Goal: Task Accomplishment & Management: Manage account settings

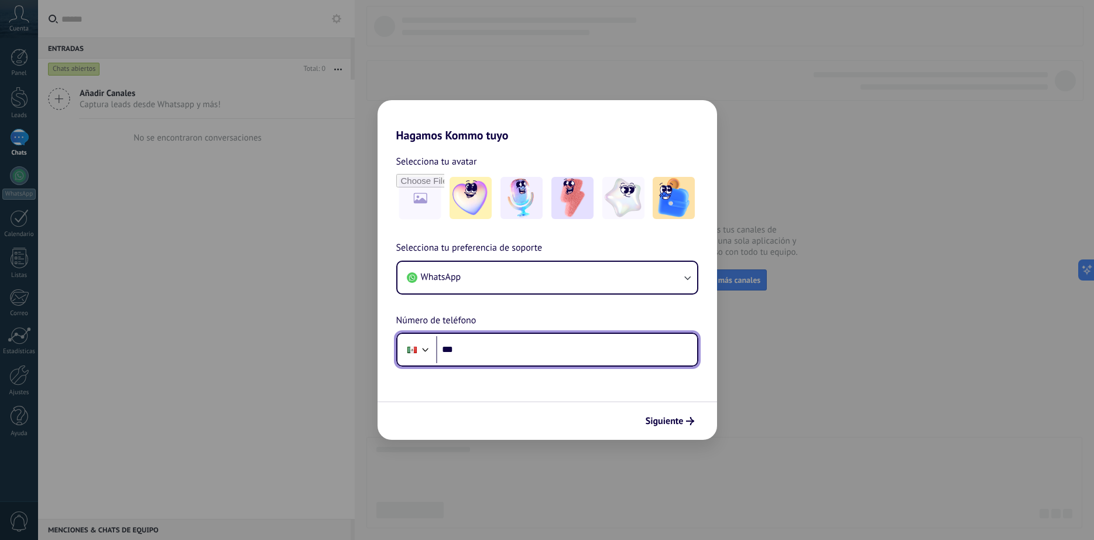
click at [575, 342] on input "***" at bounding box center [566, 349] width 261 height 27
type input "**********"
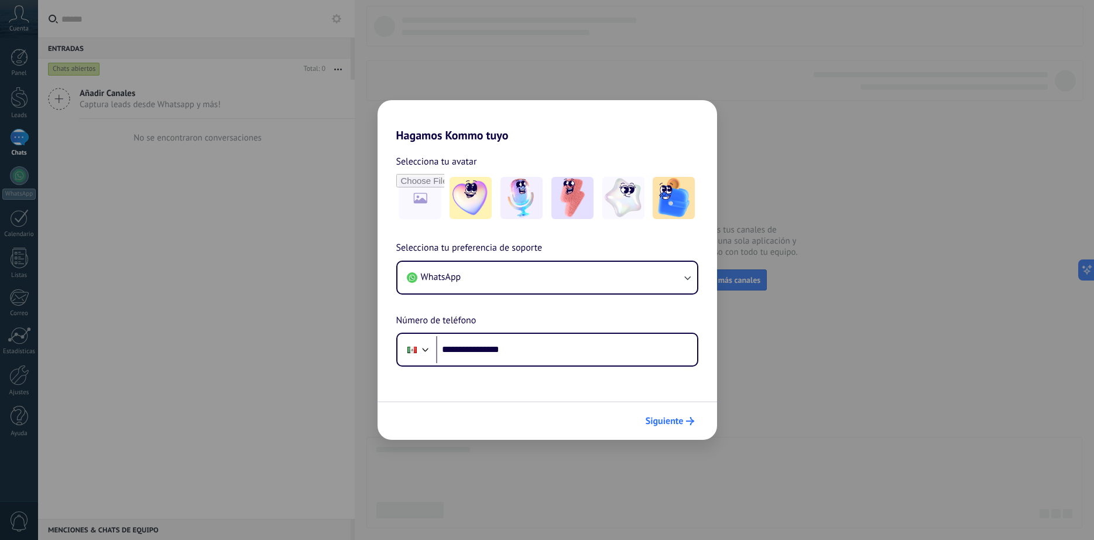
click at [657, 418] on span "Siguiente" at bounding box center [665, 421] width 38 height 8
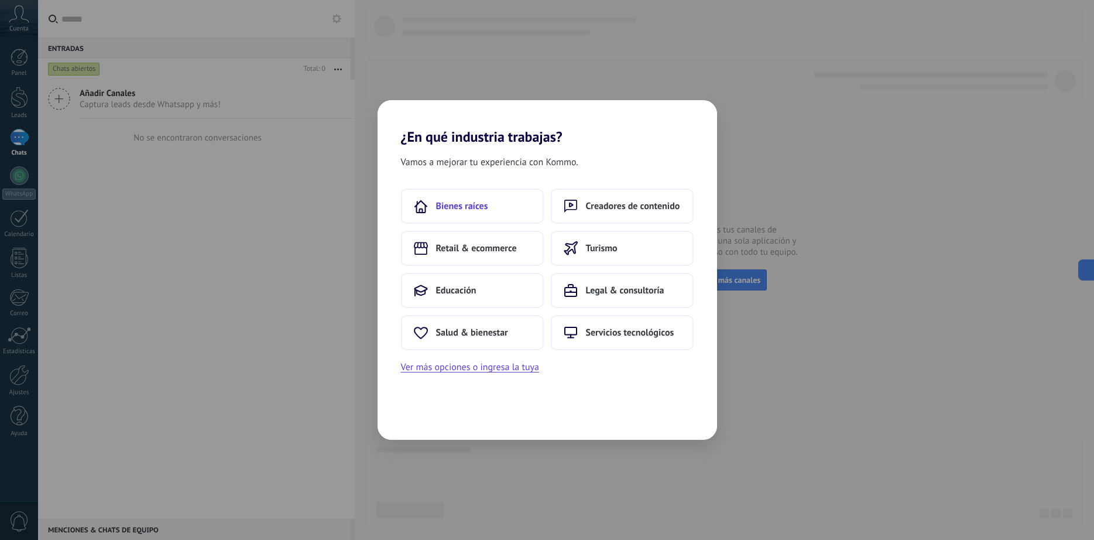
click at [493, 209] on button "Bienes raíces" at bounding box center [472, 205] width 143 height 35
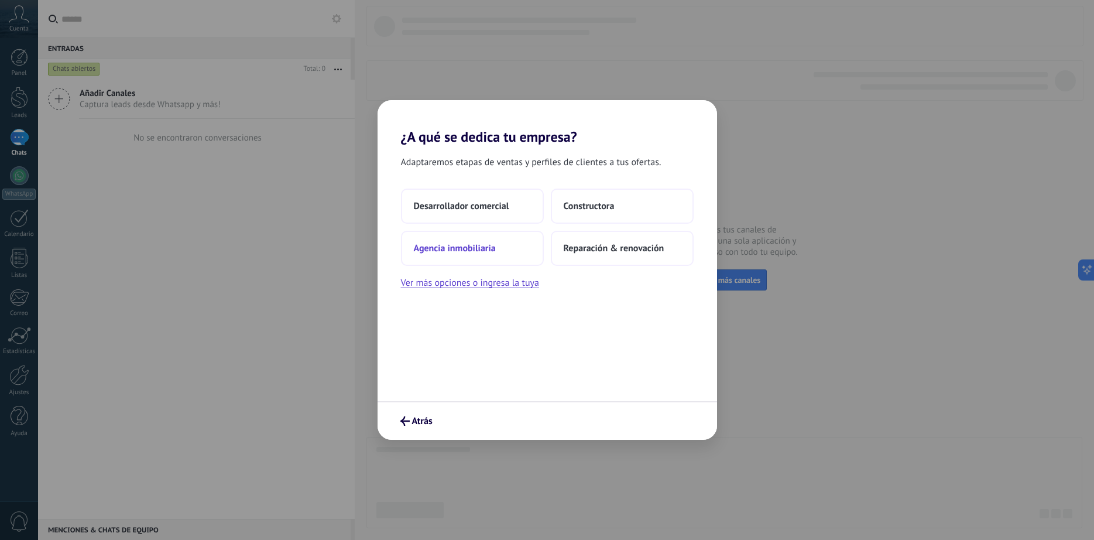
click at [466, 239] on button "Agencia inmobiliaria" at bounding box center [472, 248] width 143 height 35
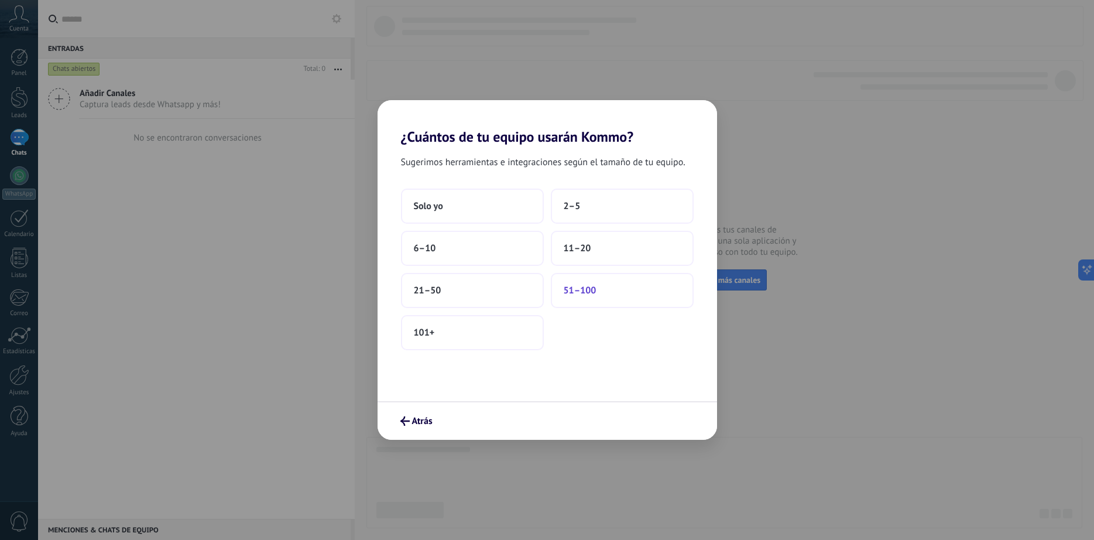
click at [637, 298] on button "51–100" at bounding box center [622, 290] width 143 height 35
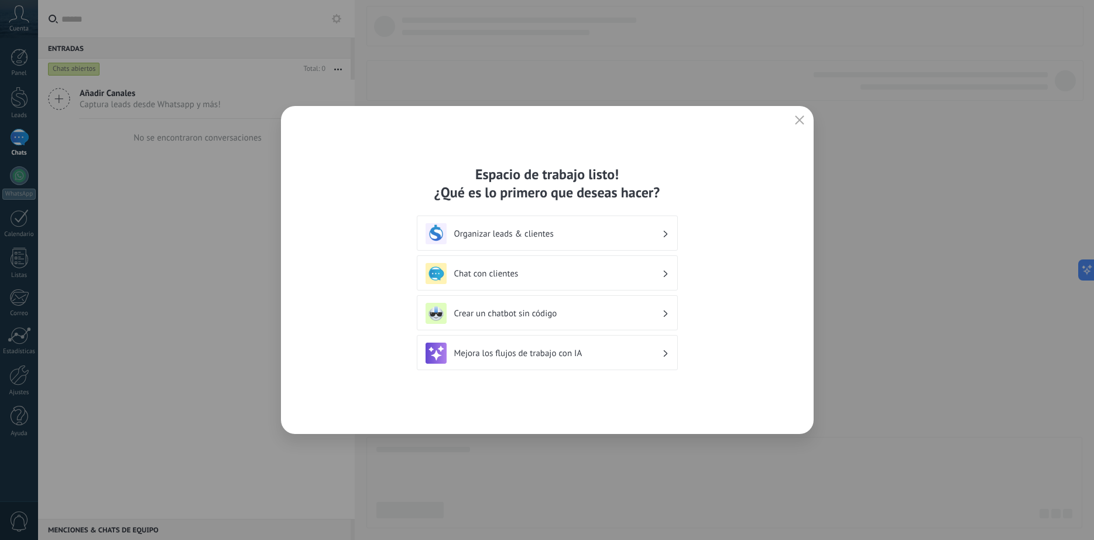
click at [558, 235] on h3 "Organizar leads & clientes" at bounding box center [558, 233] width 208 height 11
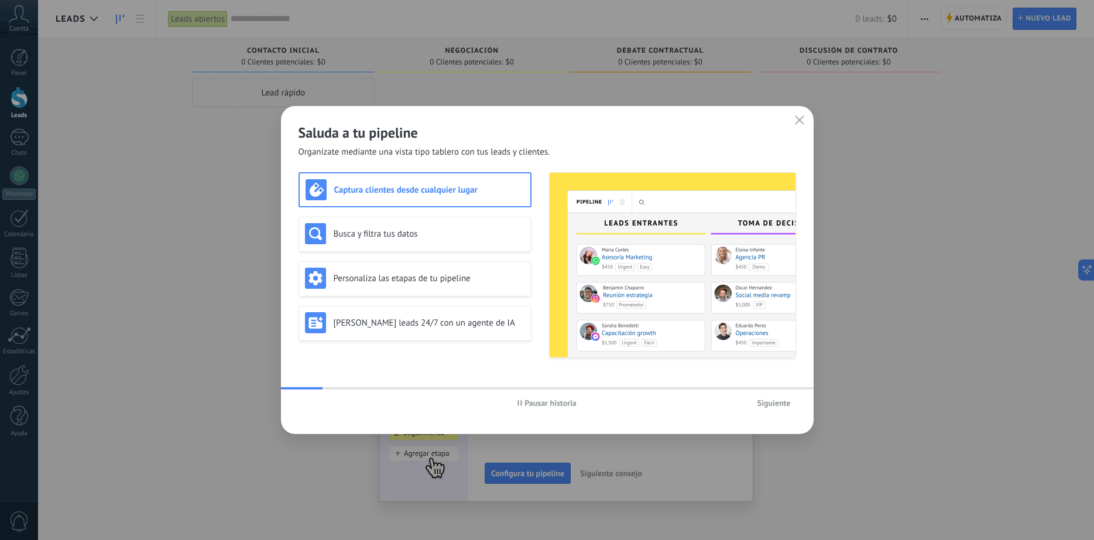
click at [774, 401] on span "Siguiente" at bounding box center [773, 403] width 33 height 8
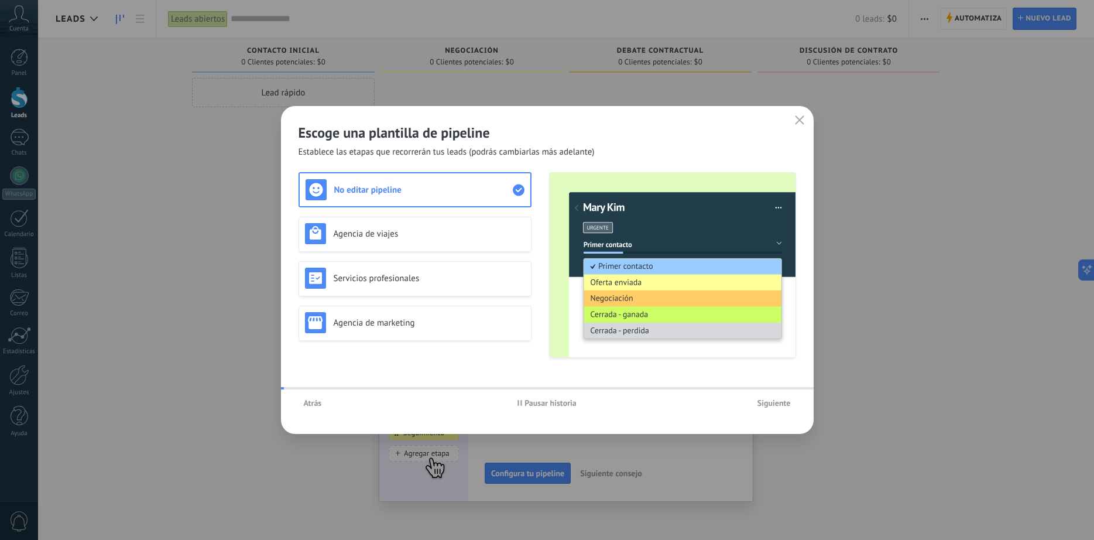
click at [775, 401] on span "Siguiente" at bounding box center [773, 403] width 33 height 8
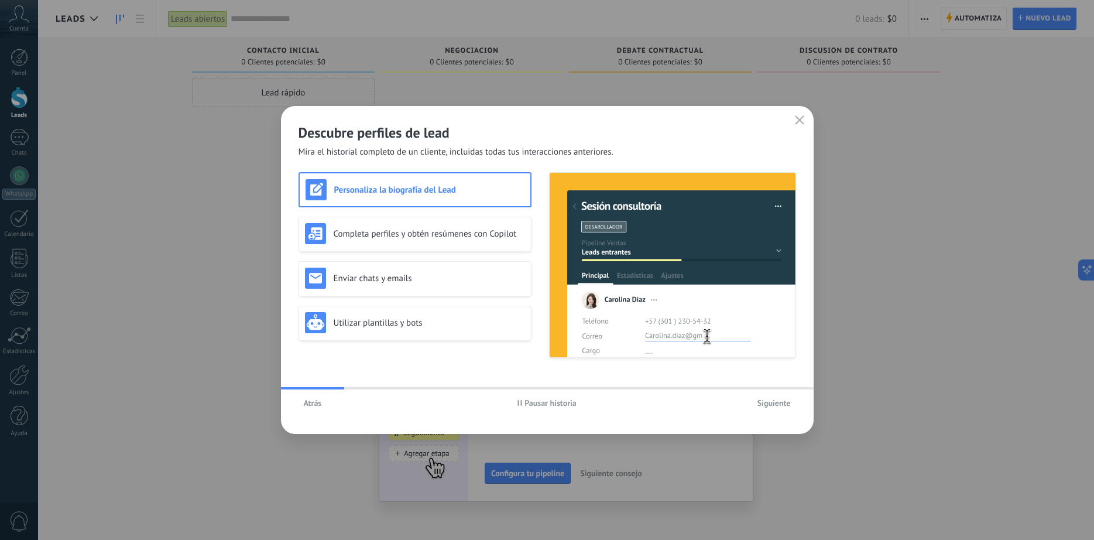
click at [775, 397] on button "Siguiente" at bounding box center [774, 403] width 44 height 18
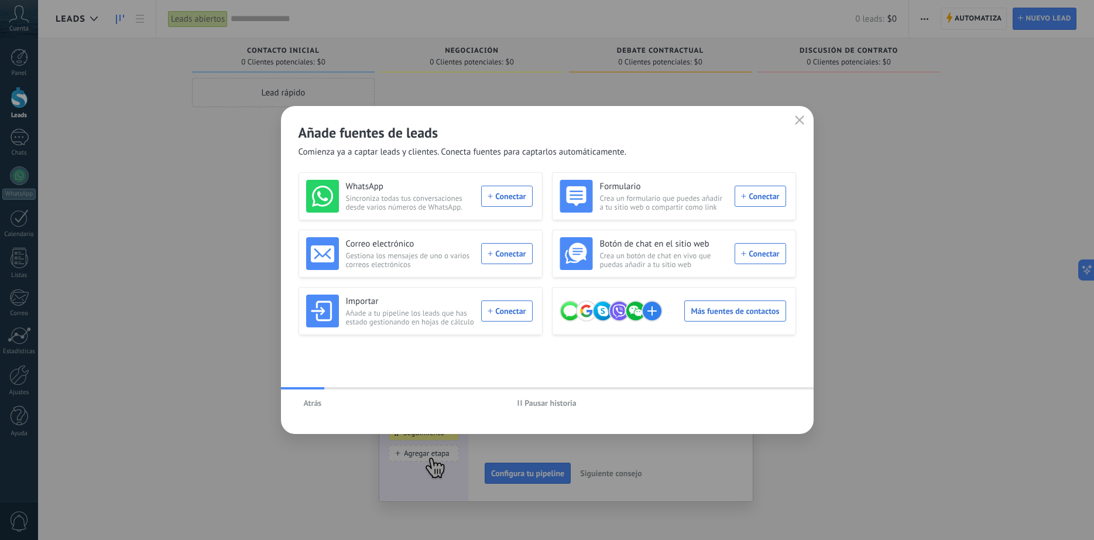
click at [797, 121] on icon "button" at bounding box center [799, 119] width 9 height 9
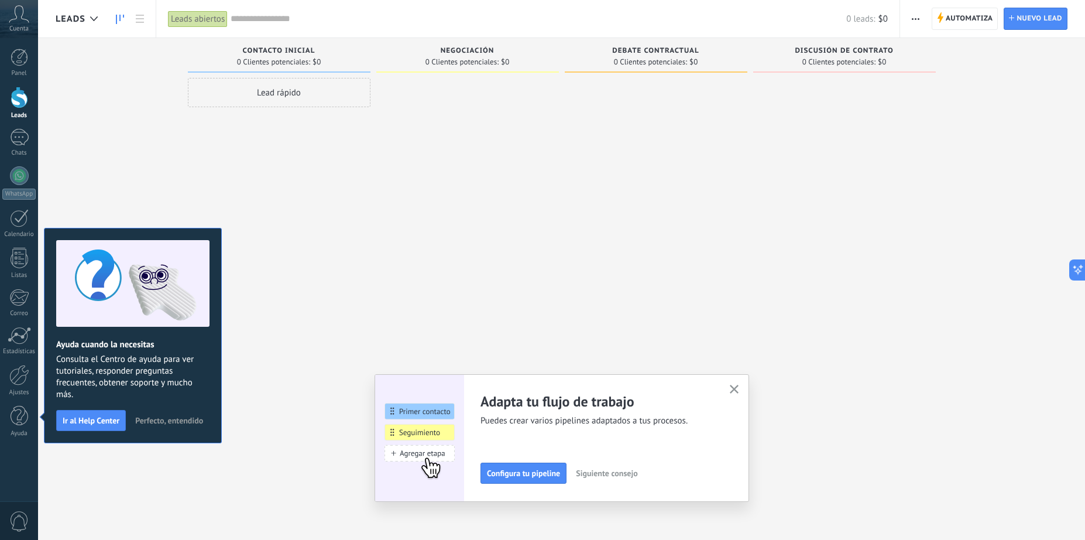
drag, startPoint x: 719, startPoint y: 382, endPoint x: 730, endPoint y: 382, distance: 11.1
click at [730, 382] on div "Adapta tu flujo de trabajo Puedes crear varios pipelines adaptados a tus proces…" at bounding box center [562, 438] width 375 height 128
click at [738, 382] on div "Adapta tu flujo de trabajo Puedes crear varios pipelines adaptados a tus proces…" at bounding box center [562, 438] width 375 height 128
click at [28, 378] on div at bounding box center [19, 375] width 20 height 20
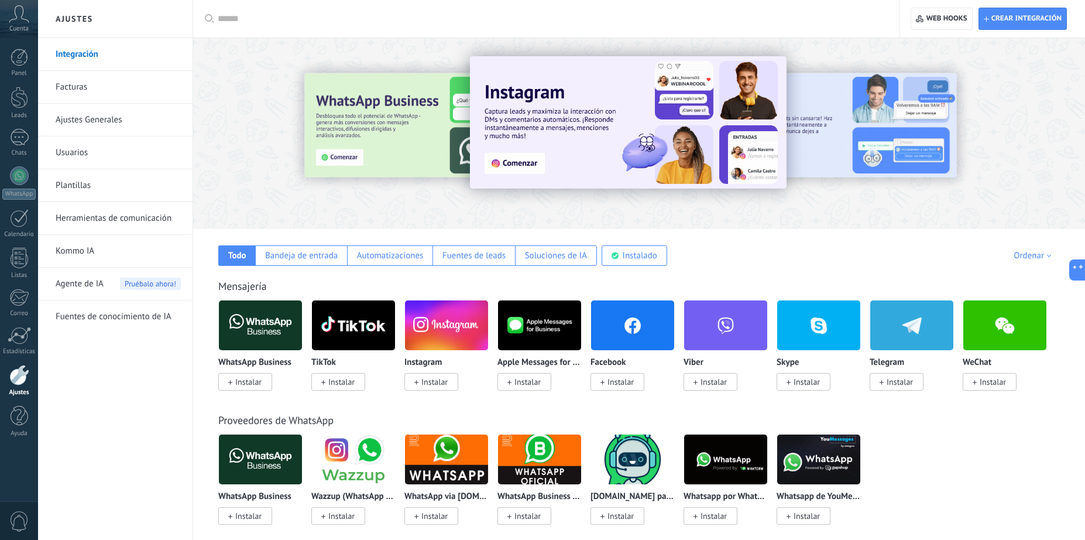
scroll to position [176, 0]
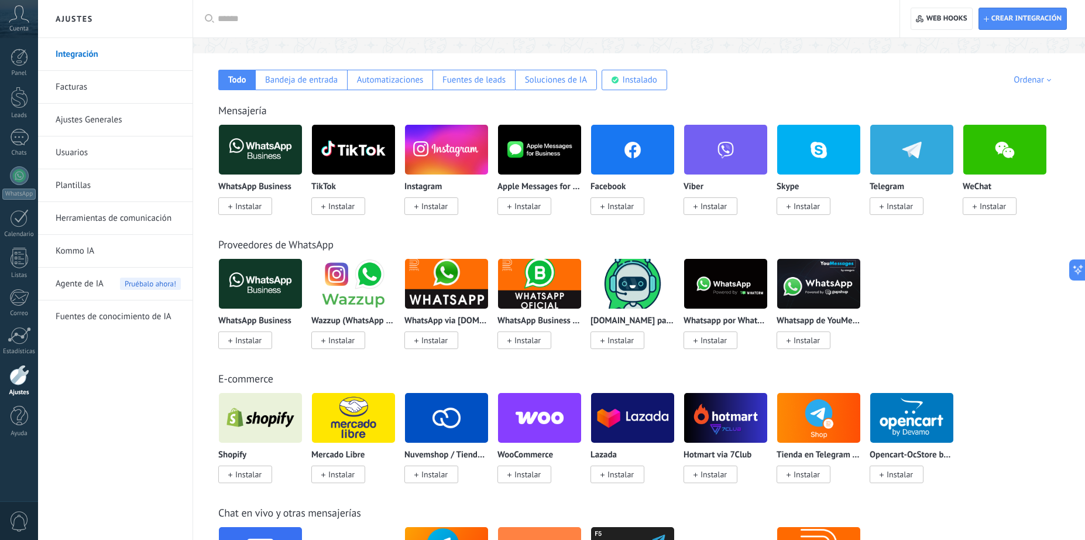
click at [1024, 81] on div "Ordenar" at bounding box center [1035, 79] width 42 height 11
click at [991, 287] on div "WhatsApp Business Instalar Wazzup (WhatsApp & Instagram) Instalar WhatsApp via …" at bounding box center [645, 310] width 854 height 105
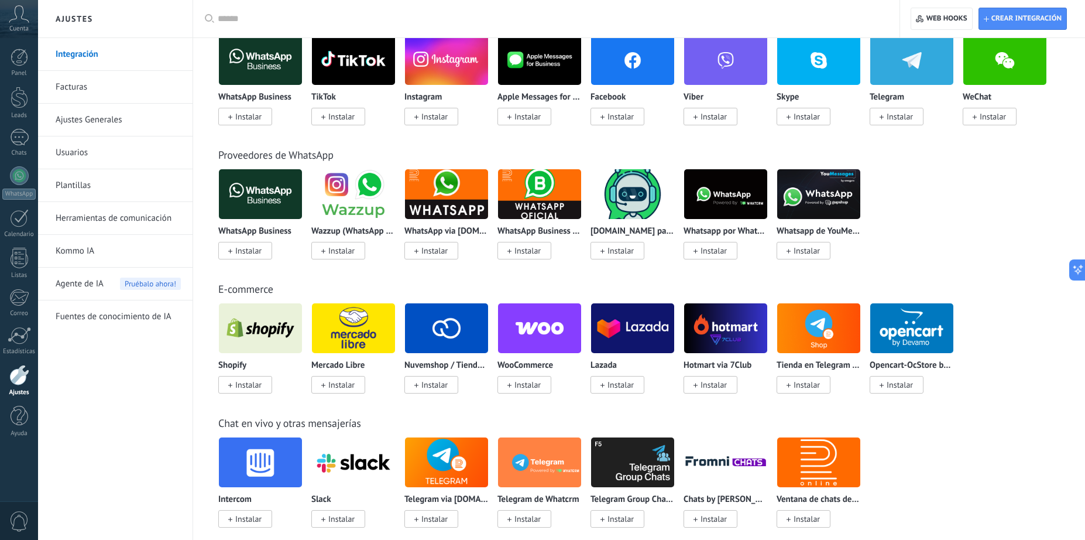
scroll to position [25, 0]
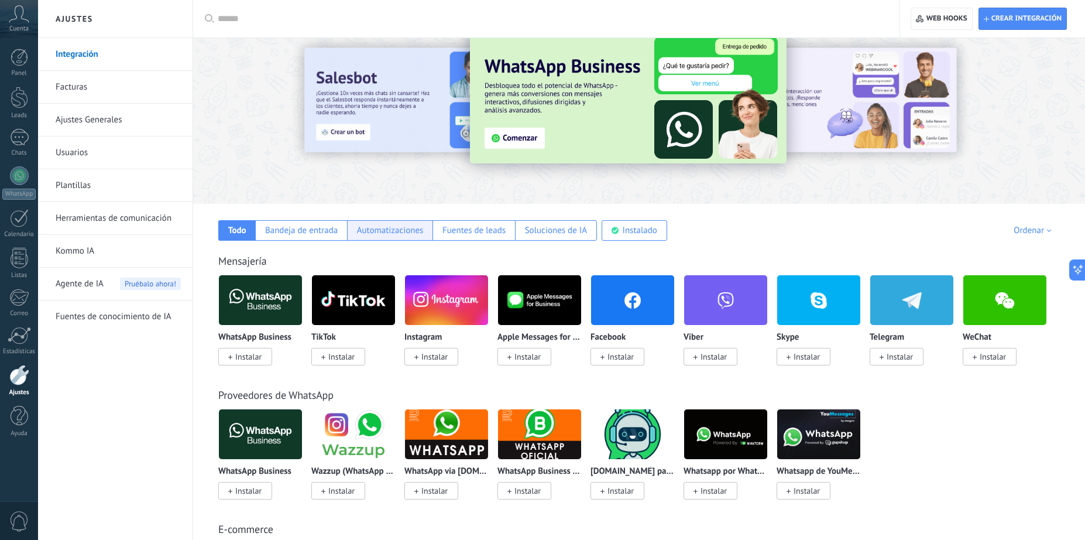
click at [409, 238] on div "Automatizaciones" at bounding box center [389, 230] width 85 height 20
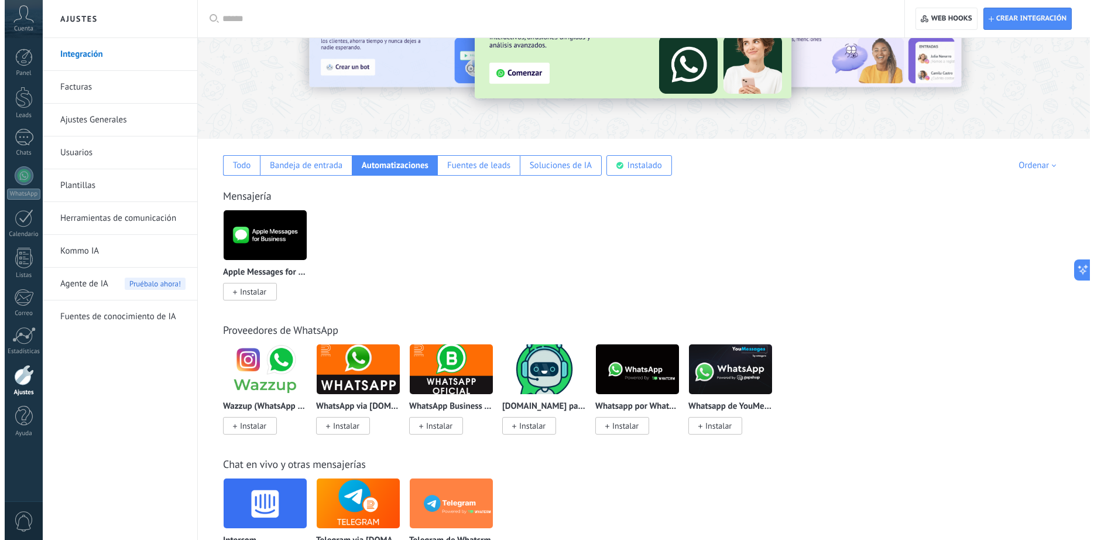
scroll to position [259, 0]
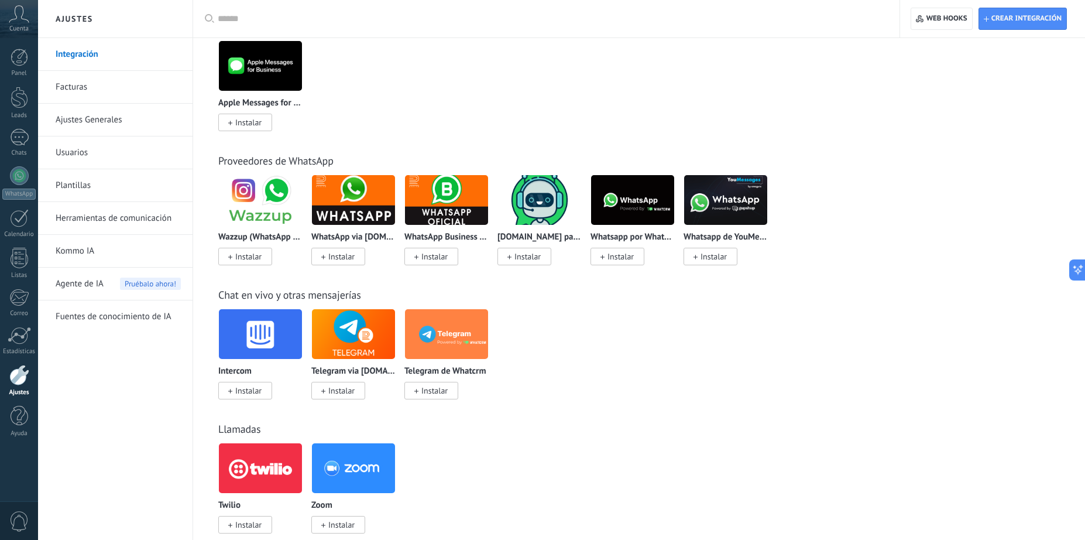
click at [466, 230] on div "WhatsApp Business API (WABA) via Radist.Online Instalar" at bounding box center [446, 218] width 84 height 88
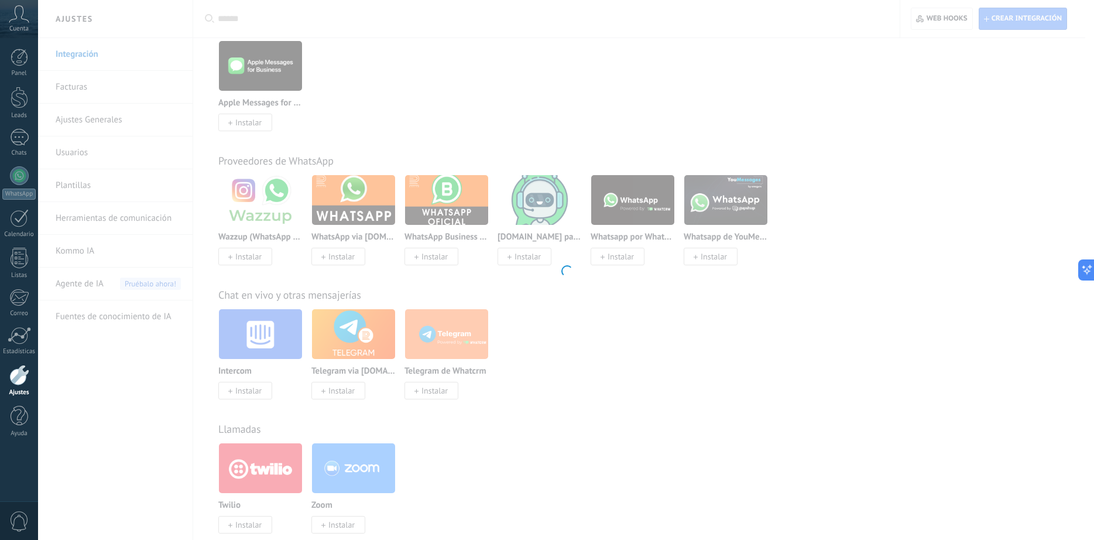
click at [434, 259] on div at bounding box center [566, 270] width 1056 height 540
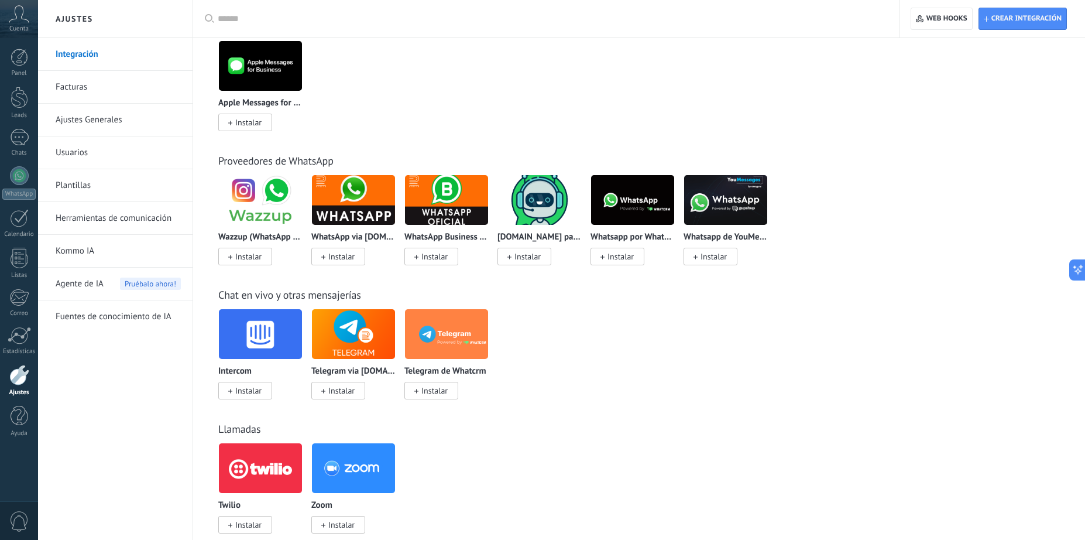
click at [434, 259] on span "Instalar" at bounding box center [434, 256] width 26 height 11
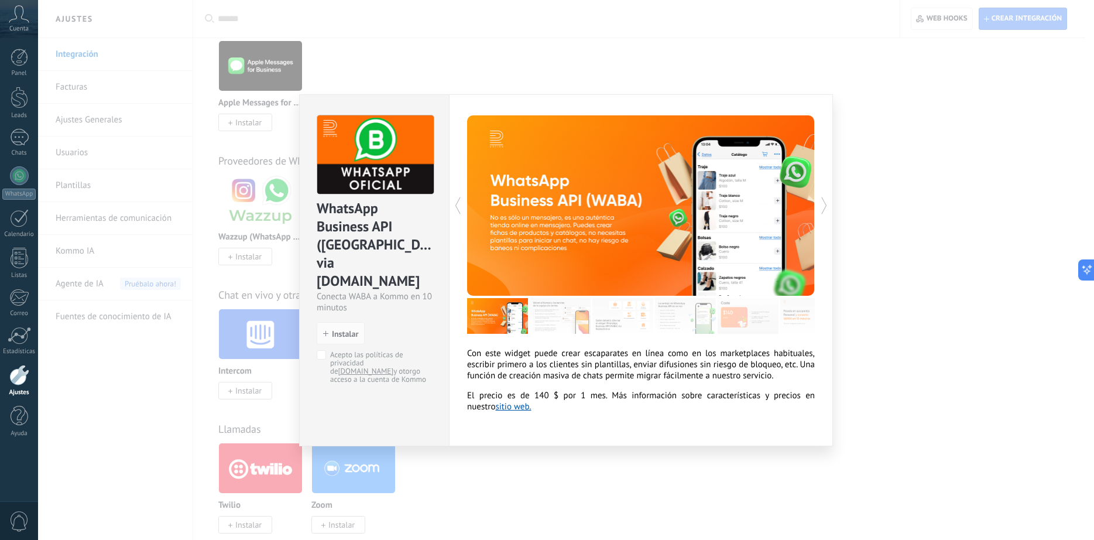
click at [567, 328] on img at bounding box center [560, 316] width 61 height 36
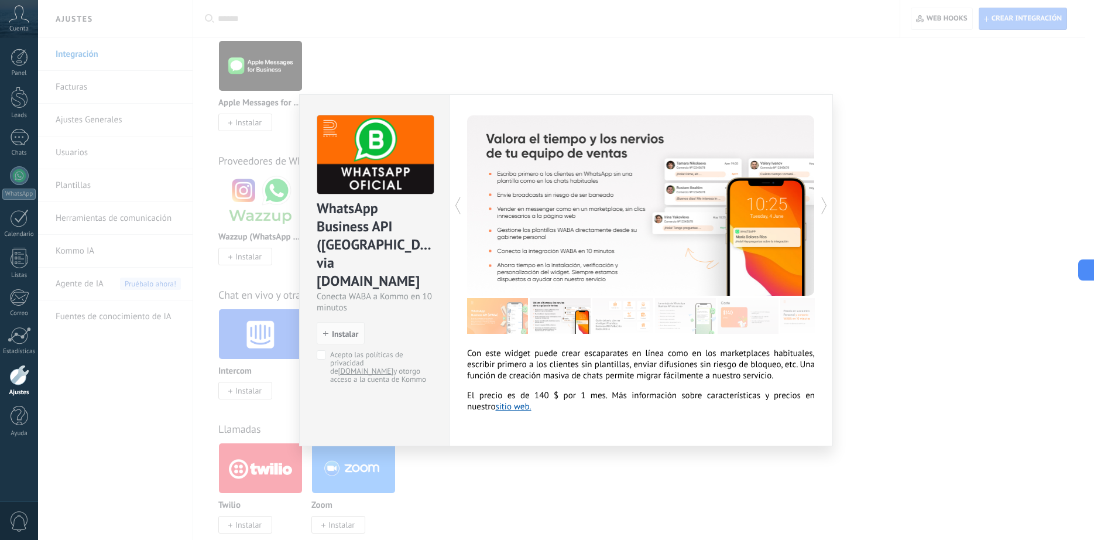
click at [620, 314] on img at bounding box center [622, 316] width 61 height 36
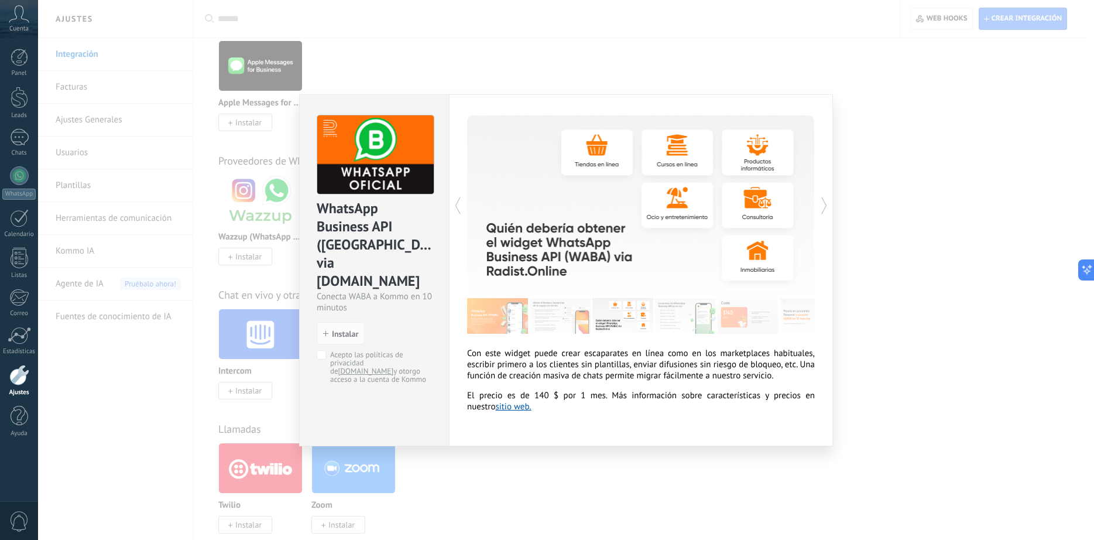
click at [692, 323] on img at bounding box center [685, 316] width 61 height 36
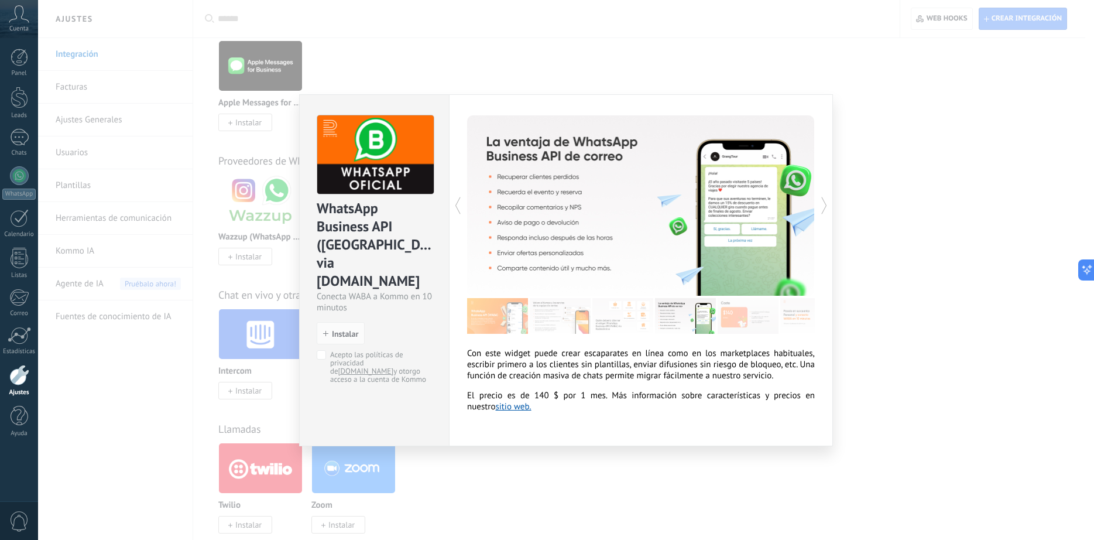
scroll to position [0, 28]
click at [712, 316] on img at bounding box center [719, 316] width 61 height 36
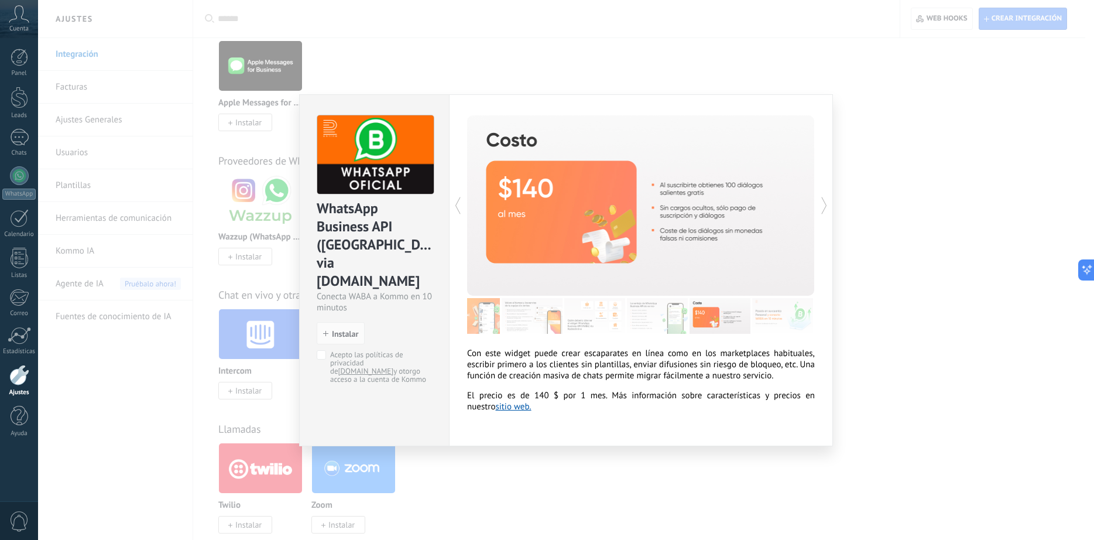
click at [772, 316] on img at bounding box center [782, 316] width 61 height 36
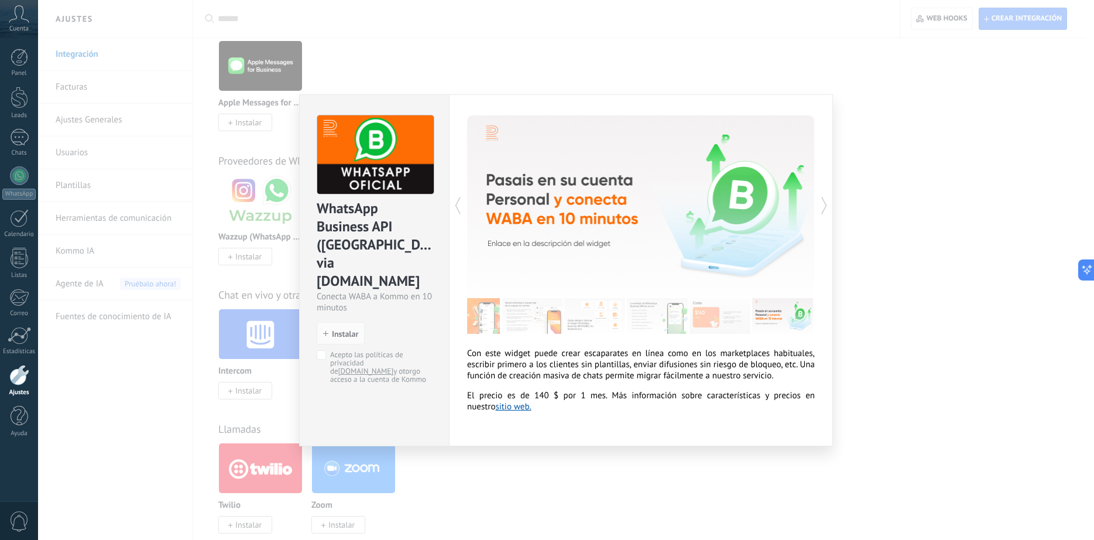
click at [804, 316] on img at bounding box center [782, 316] width 61 height 36
click at [698, 324] on img at bounding box center [719, 316] width 61 height 36
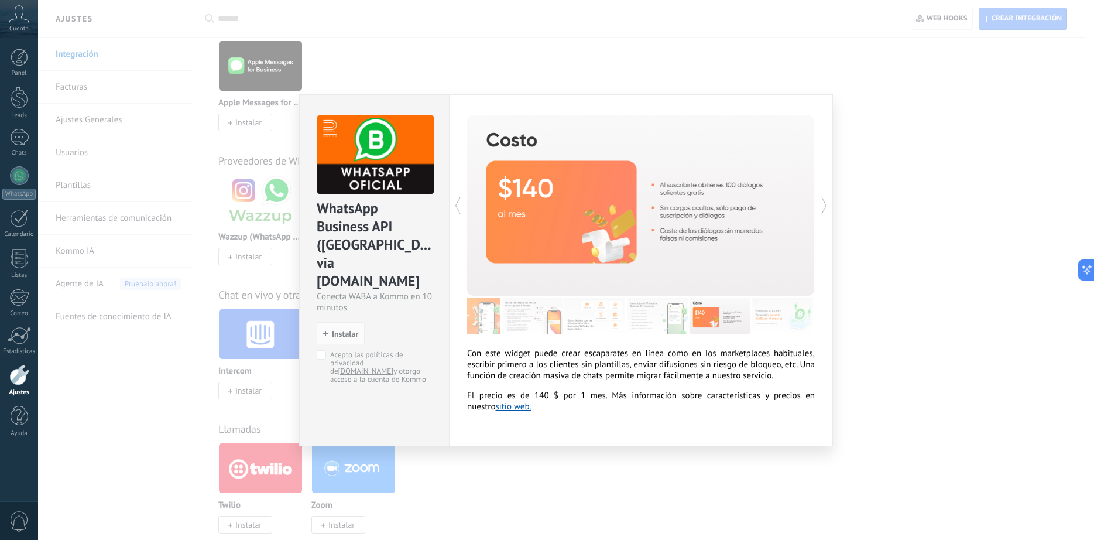
click at [655, 320] on img at bounding box center [657, 316] width 61 height 36
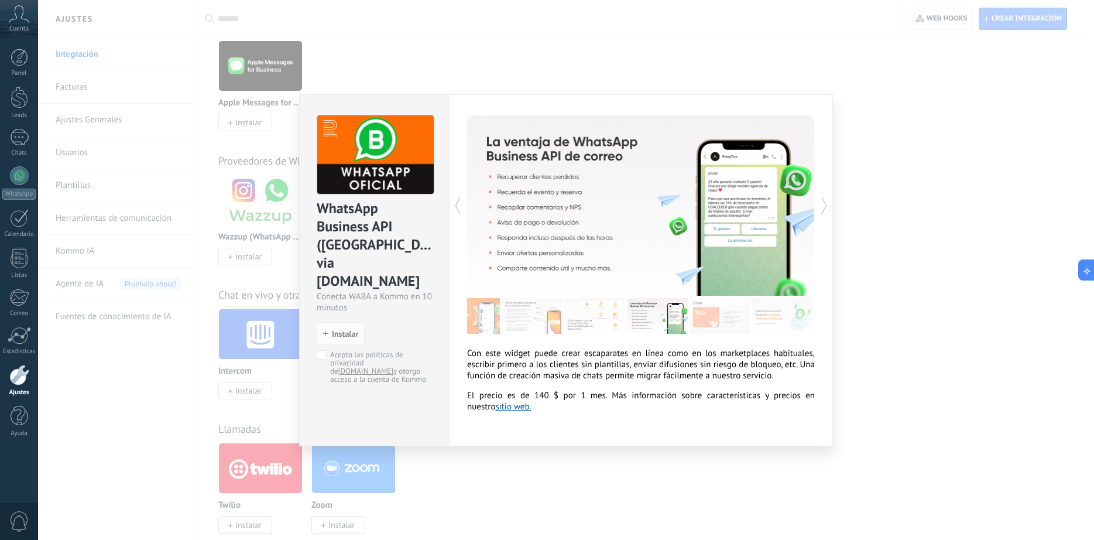
drag, startPoint x: 747, startPoint y: 320, endPoint x: 708, endPoint y: 320, distance: 39.2
click at [746, 320] on img at bounding box center [719, 316] width 61 height 36
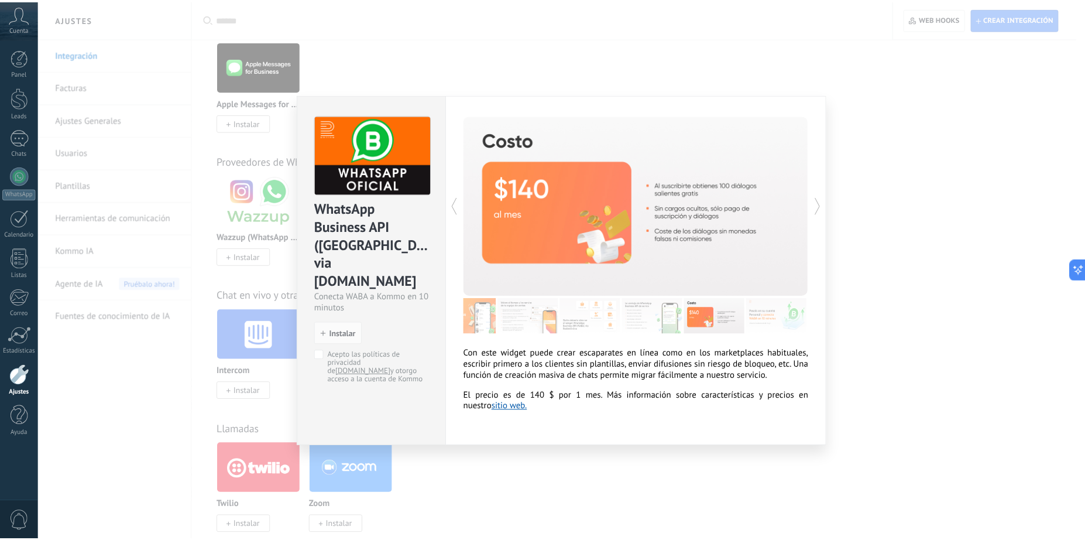
scroll to position [0, 0]
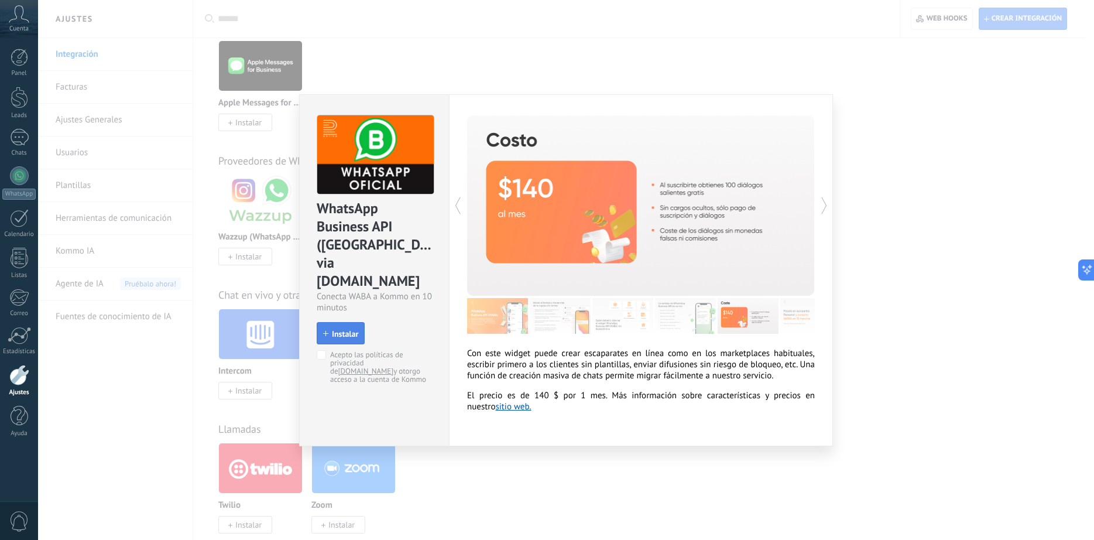
click at [355, 322] on button "Instalar" at bounding box center [341, 333] width 48 height 22
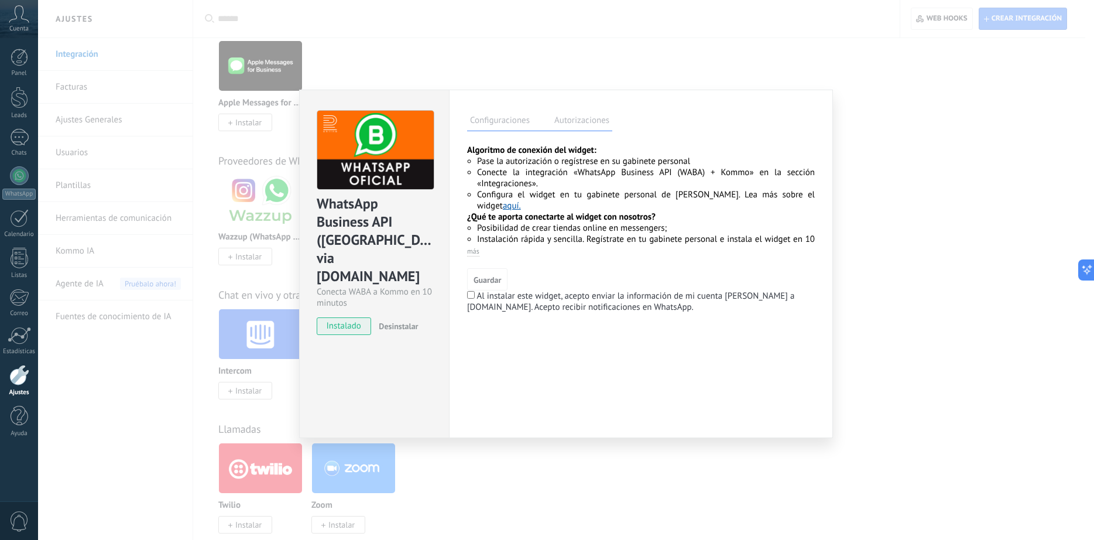
click at [835, 207] on div "WhatsApp Business API ([GEOGRAPHIC_DATA]) via [DOMAIN_NAME] Conecta WABA a Komm…" at bounding box center [566, 270] width 1056 height 540
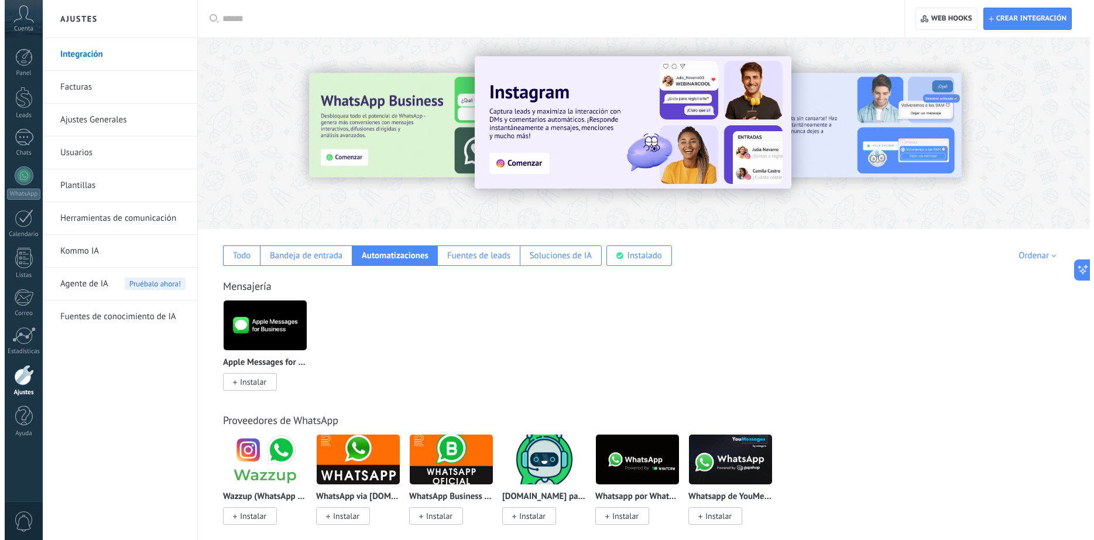
scroll to position [234, 0]
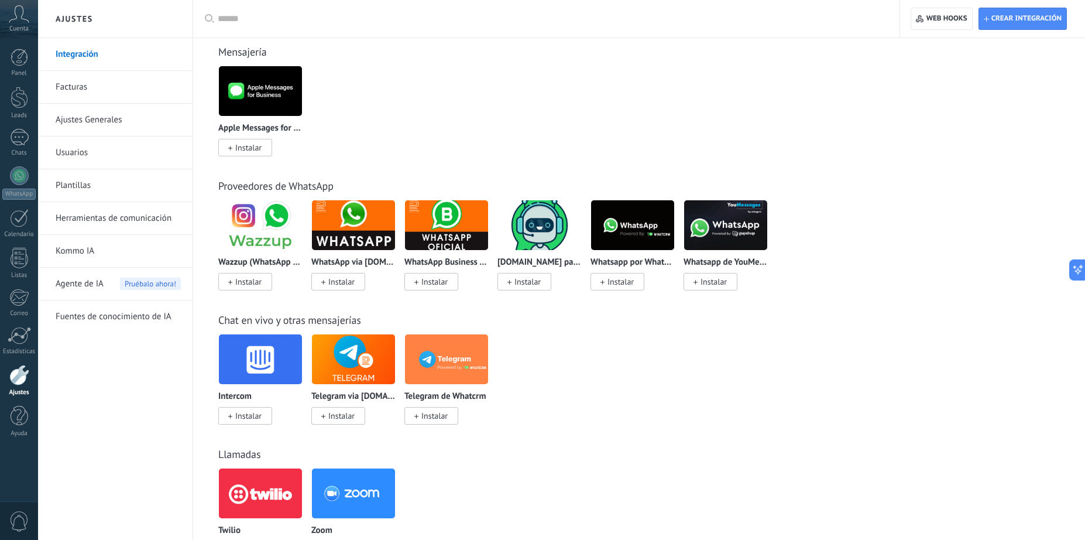
click at [448, 225] on img at bounding box center [446, 225] width 83 height 57
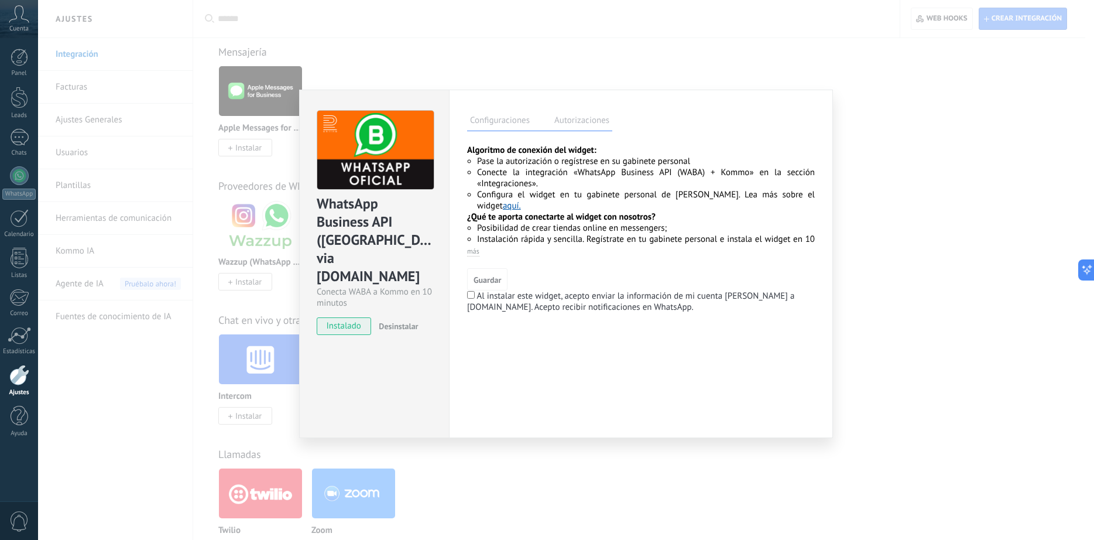
click at [521, 200] on link "aquí." at bounding box center [512, 205] width 18 height 11
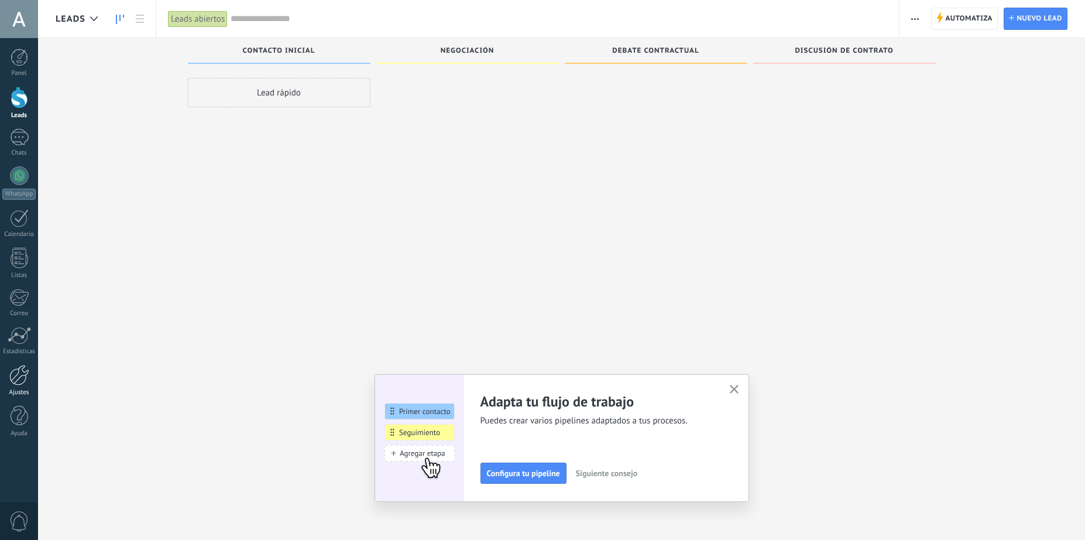
click at [20, 377] on div at bounding box center [19, 375] width 20 height 20
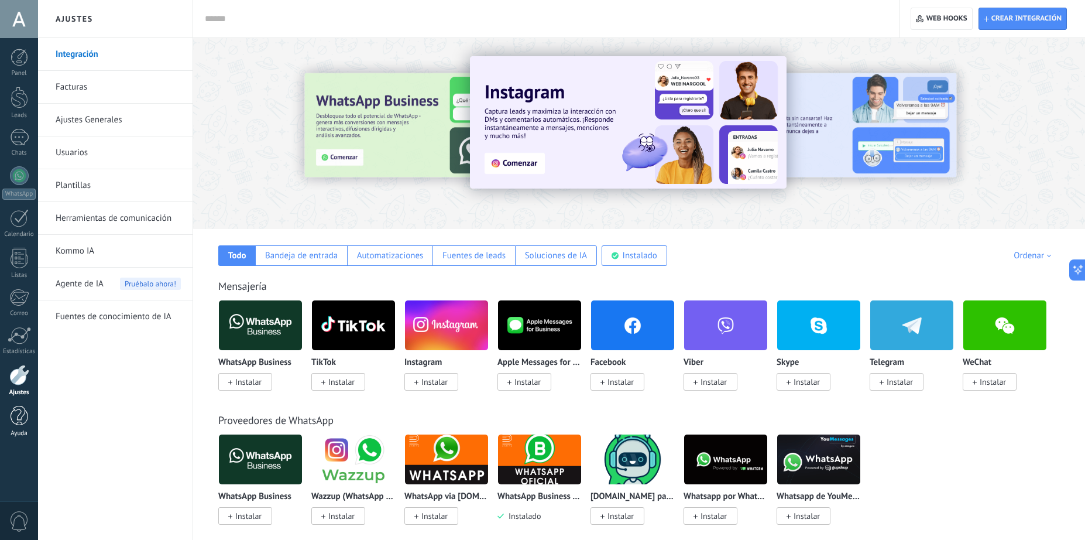
click at [22, 413] on div at bounding box center [20, 416] width 18 height 20
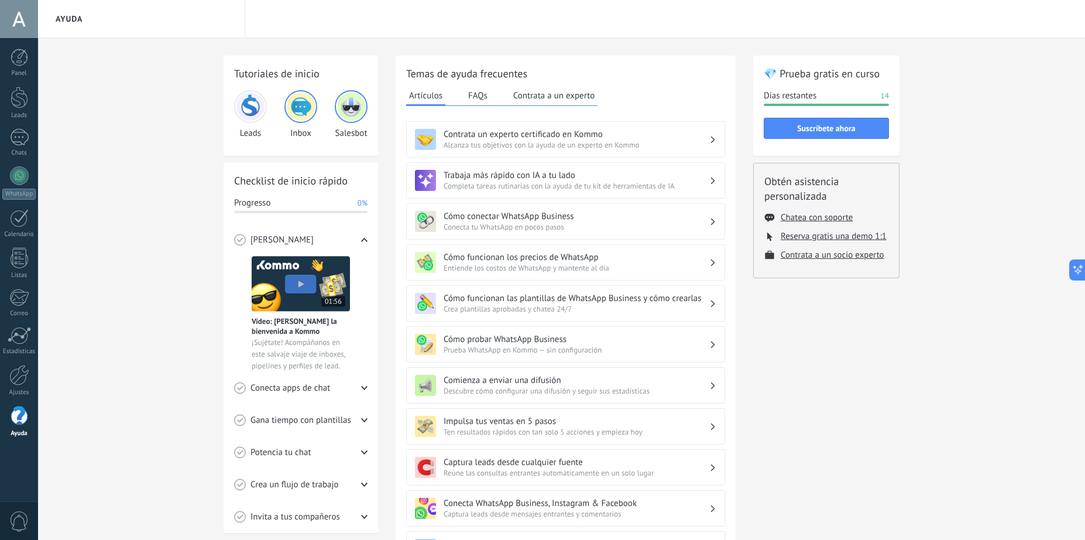
click at [20, 520] on span "0" at bounding box center [19, 521] width 20 height 20
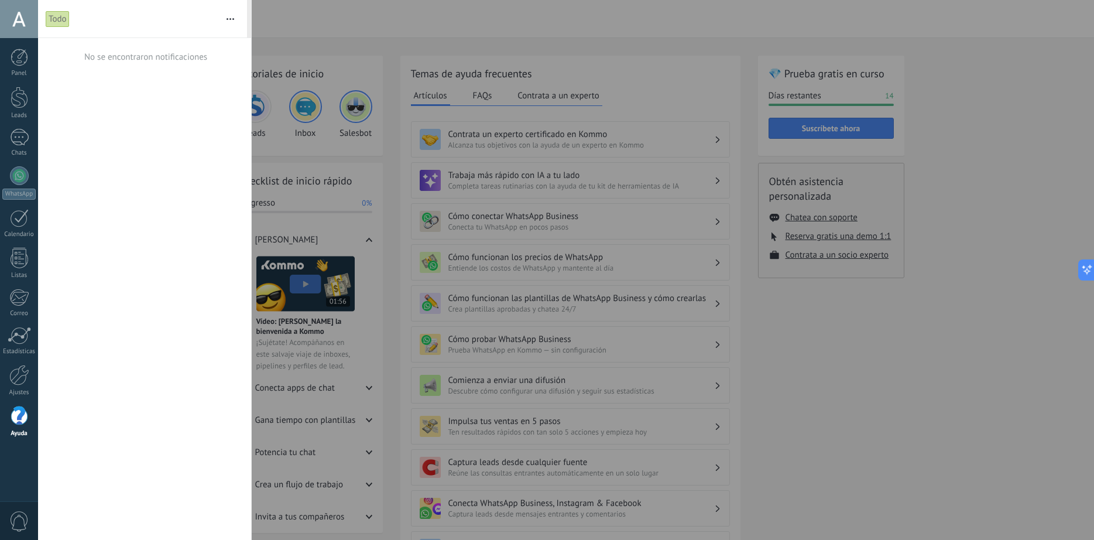
click at [19, 357] on div "Panel Leads Chats WhatsApp Clientes" at bounding box center [19, 249] width 38 height 400
click at [15, 372] on div at bounding box center [19, 375] width 20 height 20
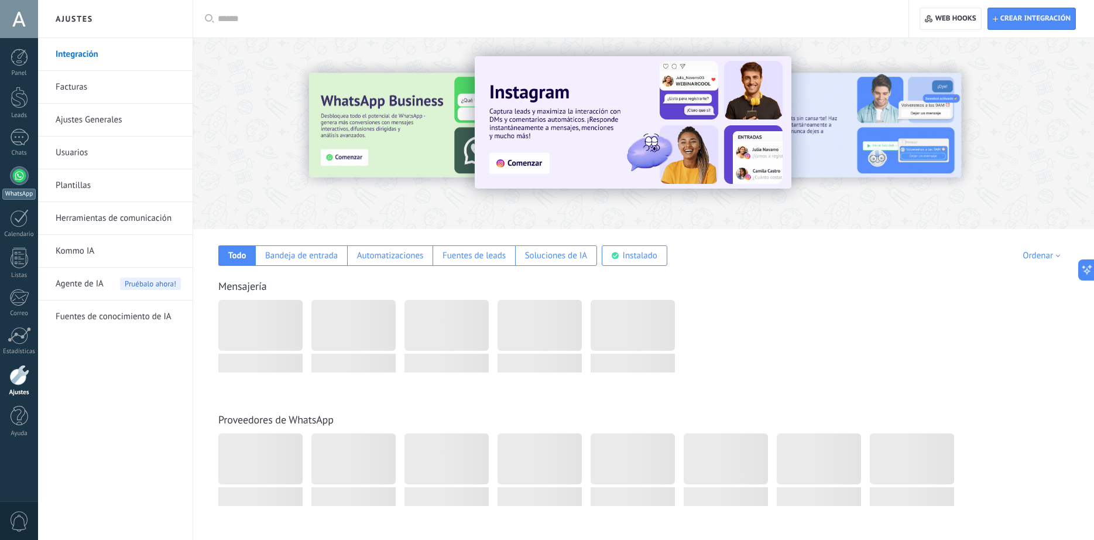
click at [29, 193] on div "WhatsApp" at bounding box center [18, 193] width 33 height 11
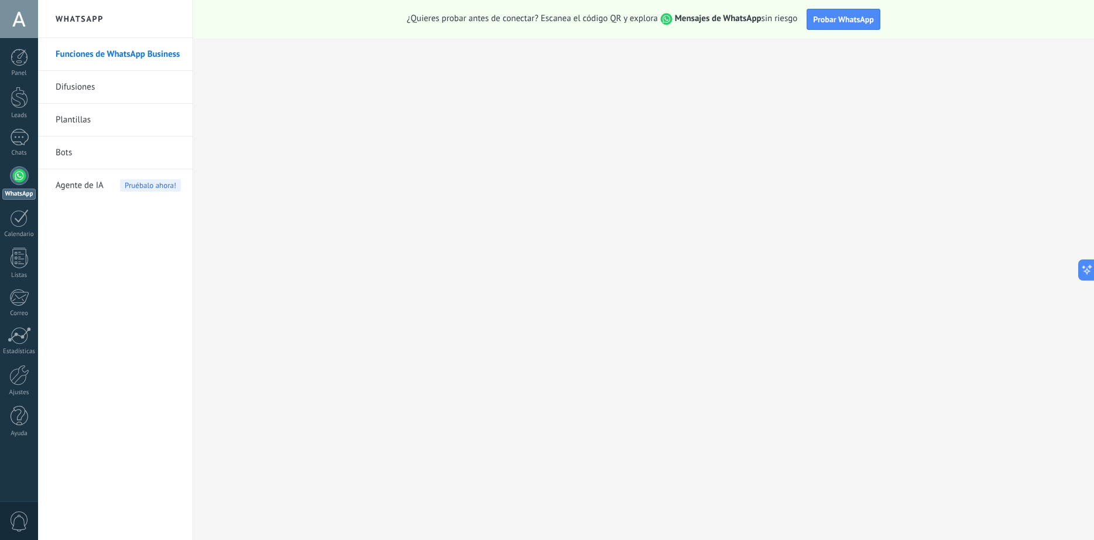
click at [95, 90] on link "Difusiones" at bounding box center [118, 87] width 125 height 33
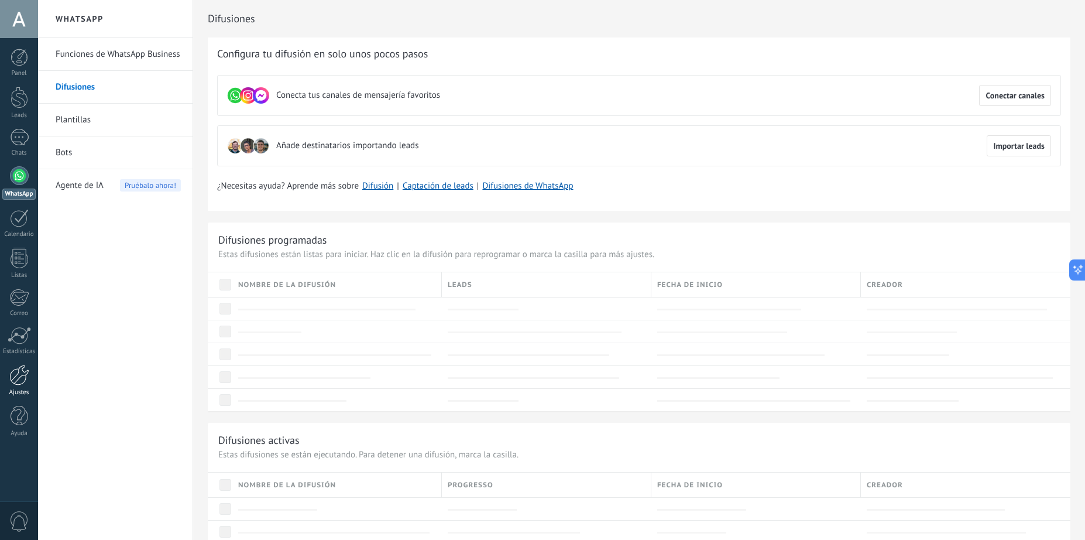
click at [32, 375] on link "Ajustes" at bounding box center [19, 381] width 38 height 32
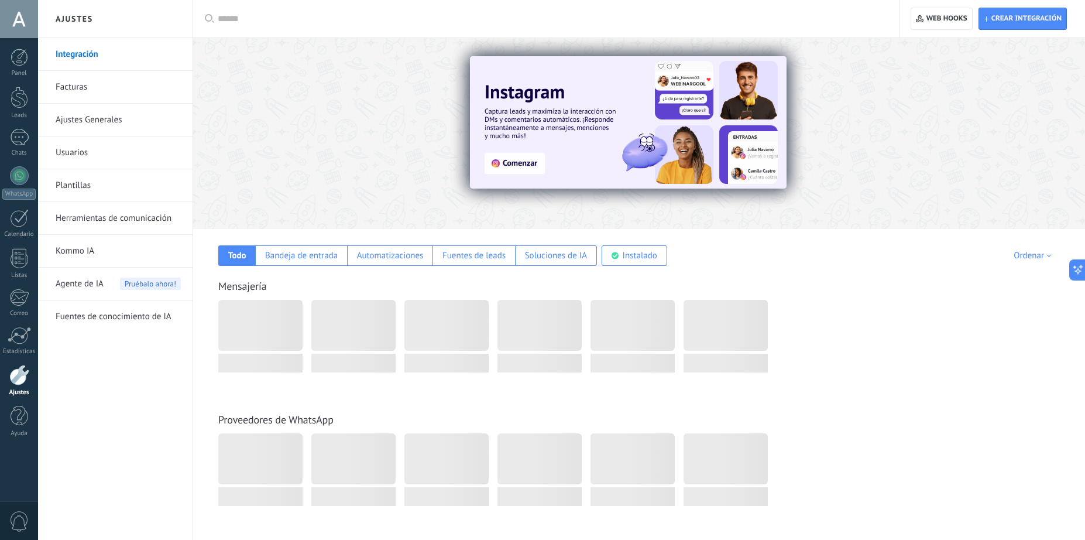
click at [1020, 375] on div at bounding box center [645, 352] width 854 height 104
click at [22, 139] on div at bounding box center [19, 137] width 19 height 17
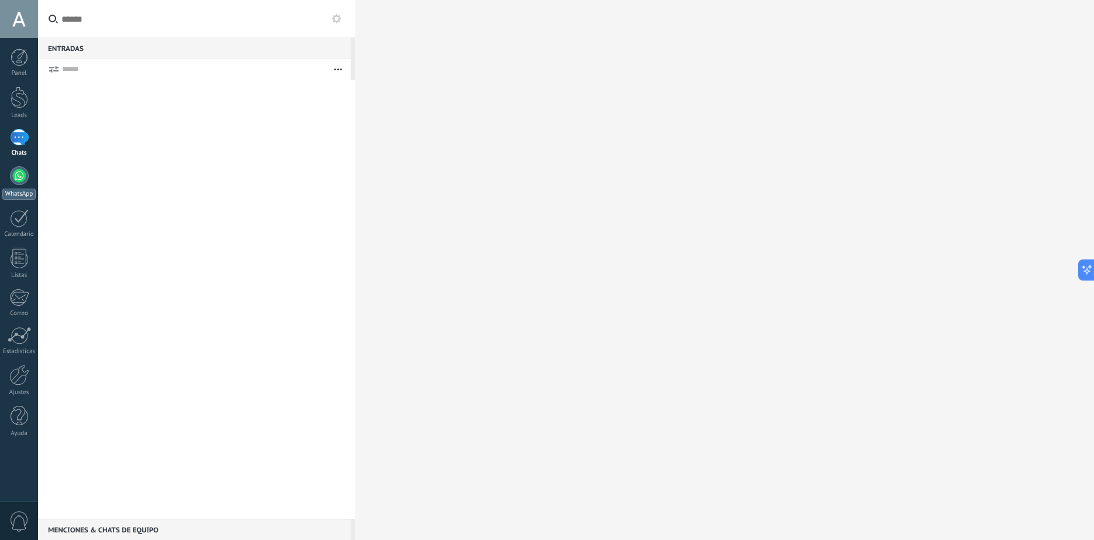
click at [25, 175] on div at bounding box center [19, 175] width 19 height 19
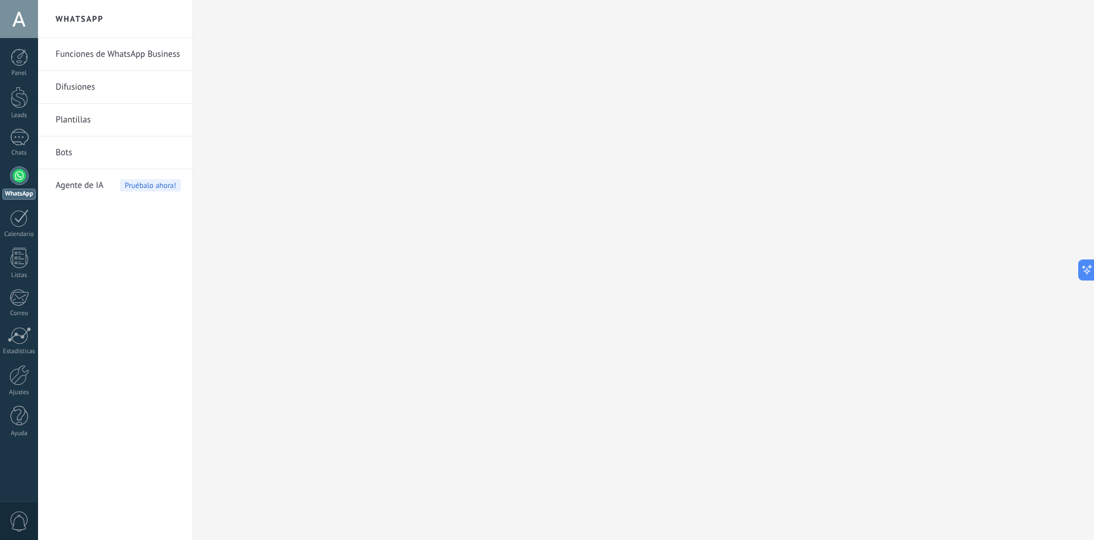
click at [119, 56] on link "Funciones de WhatsApp Business" at bounding box center [118, 54] width 125 height 33
click at [92, 145] on link "Bots" at bounding box center [118, 152] width 125 height 33
click at [115, 62] on link "Funciones de WhatsApp Business" at bounding box center [118, 54] width 125 height 33
drag, startPoint x: 100, startPoint y: 209, endPoint x: 97, endPoint y: 181, distance: 27.7
click at [97, 181] on span "Agente de IA" at bounding box center [80, 185] width 48 height 33
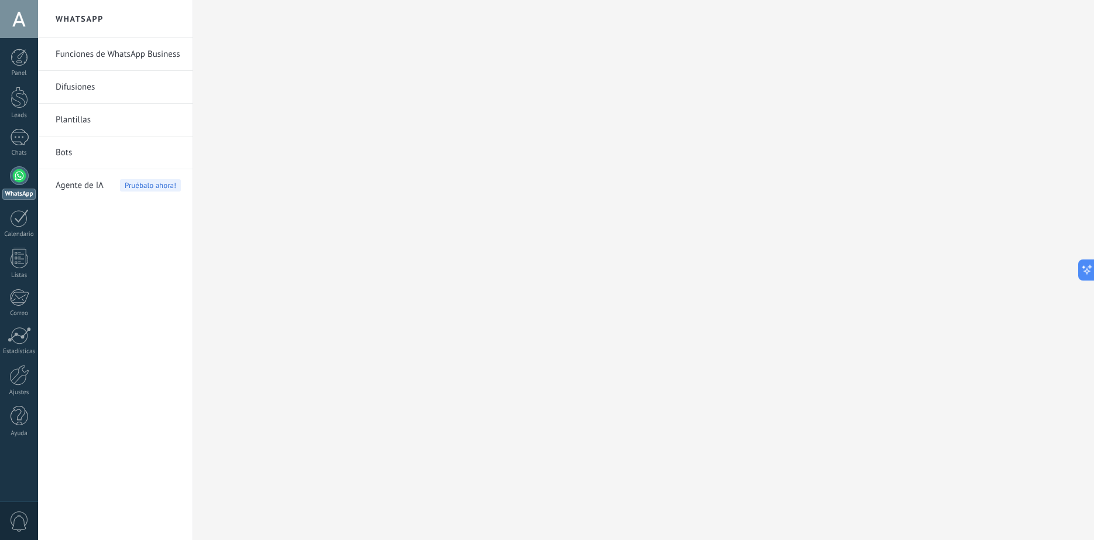
click at [123, 54] on link "Funciones de WhatsApp Business" at bounding box center [118, 54] width 125 height 33
click at [21, 171] on div at bounding box center [19, 175] width 19 height 19
click at [95, 54] on link "Funciones de WhatsApp Business" at bounding box center [118, 54] width 125 height 33
click at [85, 91] on link "Difusiones" at bounding box center [118, 87] width 125 height 33
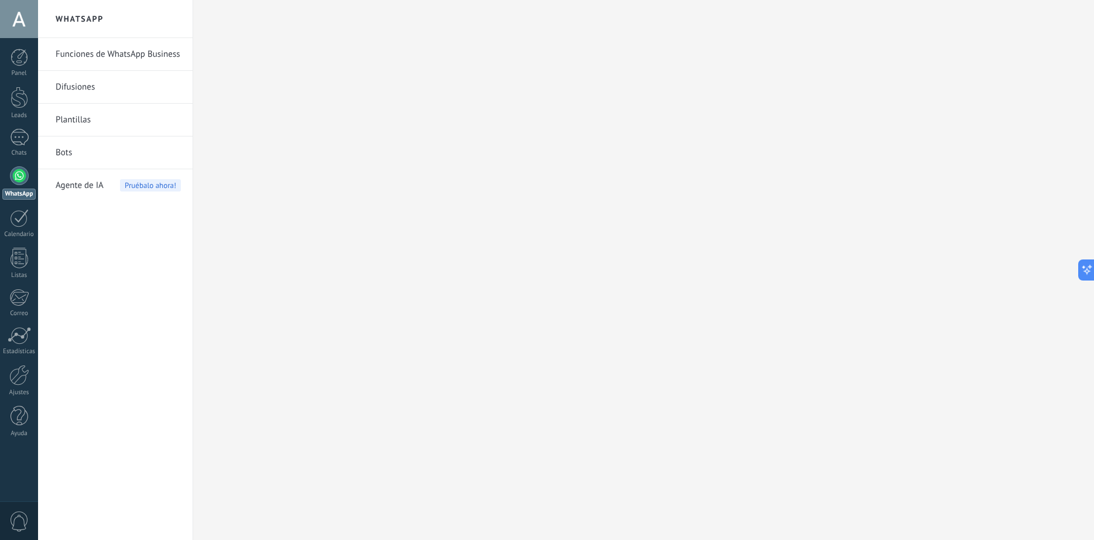
click at [80, 125] on link "Plantillas" at bounding box center [118, 120] width 125 height 33
click at [65, 155] on body ".abccls-1,.abccls-2{fill-rule:evenodd}.abccls-2{fill:#fff} .abfcls-1{fill:none}…" at bounding box center [547, 270] width 1094 height 540
click at [19, 179] on div at bounding box center [19, 175] width 19 height 19
click at [92, 159] on link "Bots" at bounding box center [118, 152] width 125 height 33
click at [109, 189] on div "Agente de IA Pruébalo ahora!" at bounding box center [118, 185] width 125 height 33
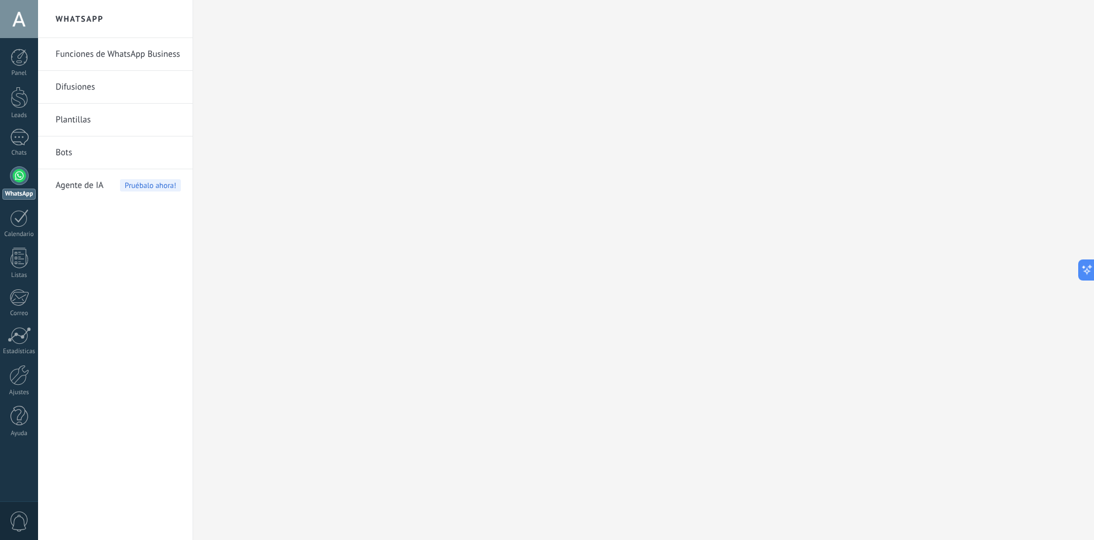
click at [77, 153] on link "Bots" at bounding box center [118, 152] width 125 height 33
click at [97, 42] on link "Funciones de WhatsApp Business" at bounding box center [118, 54] width 125 height 33
click at [97, 44] on link "Funciones de WhatsApp Business" at bounding box center [118, 54] width 125 height 33
click at [95, 52] on link "Funciones de WhatsApp Business" at bounding box center [118, 54] width 125 height 33
click at [34, 181] on link "WhatsApp" at bounding box center [19, 182] width 38 height 33
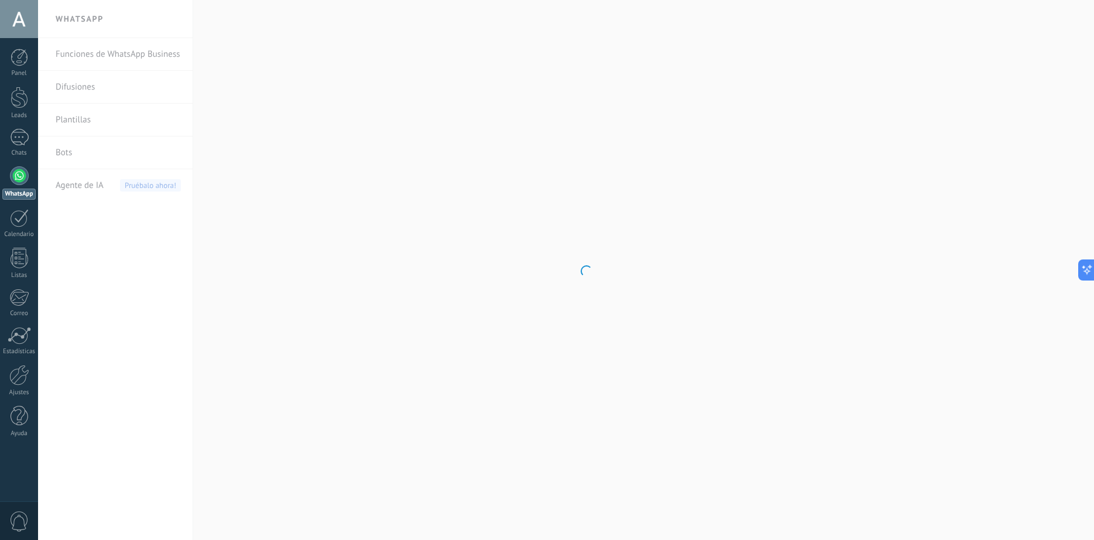
click at [11, 177] on div at bounding box center [19, 175] width 19 height 19
click at [2, 215] on link "Calendario" at bounding box center [19, 223] width 38 height 29
click at [33, 373] on link "Ajustes" at bounding box center [19, 381] width 38 height 32
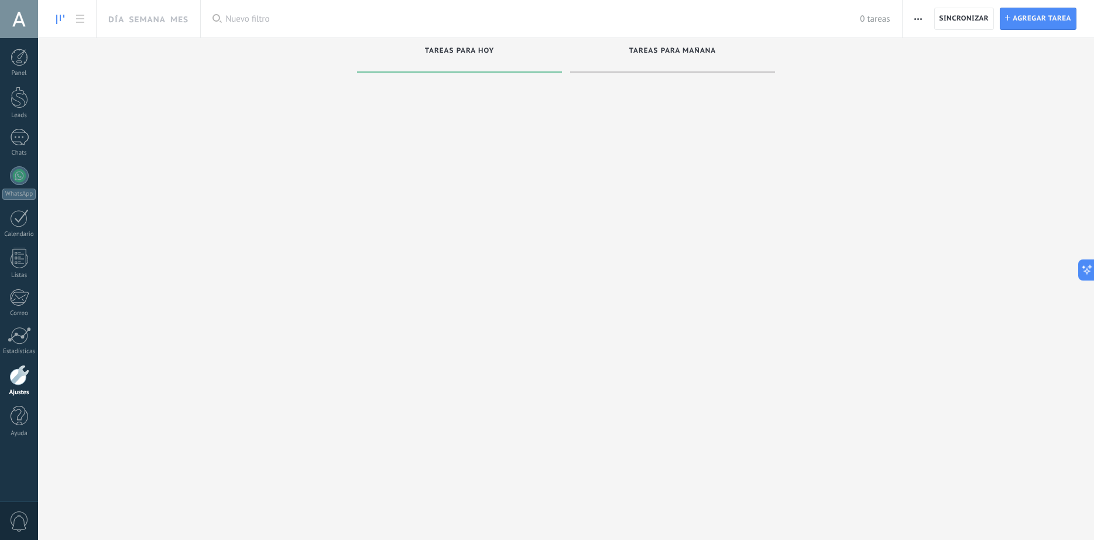
click at [23, 380] on div at bounding box center [19, 375] width 20 height 20
click at [22, 382] on div at bounding box center [19, 375] width 20 height 20
click at [21, 16] on div at bounding box center [19, 19] width 38 height 38
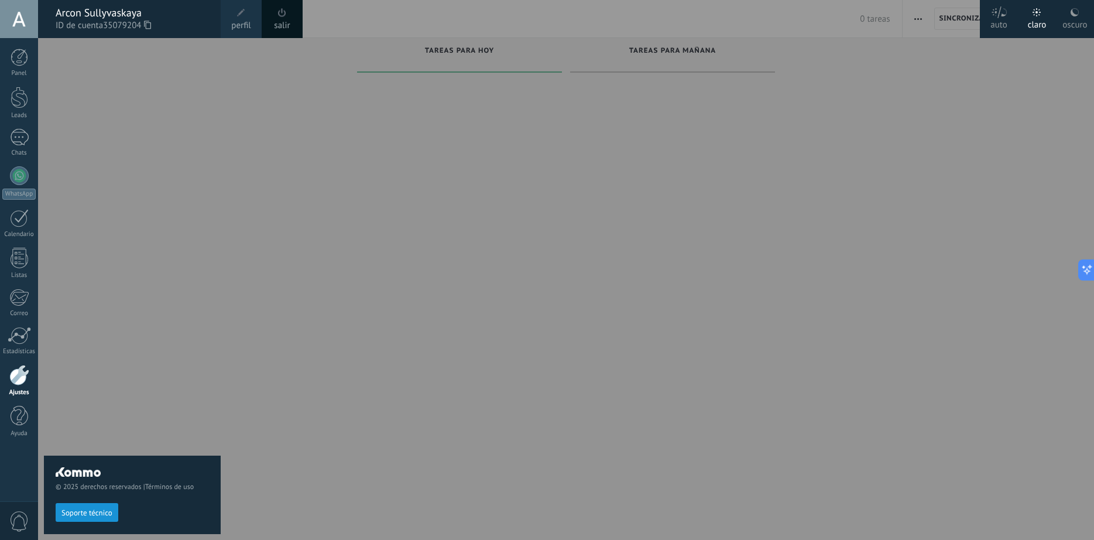
click at [27, 378] on div at bounding box center [19, 375] width 20 height 20
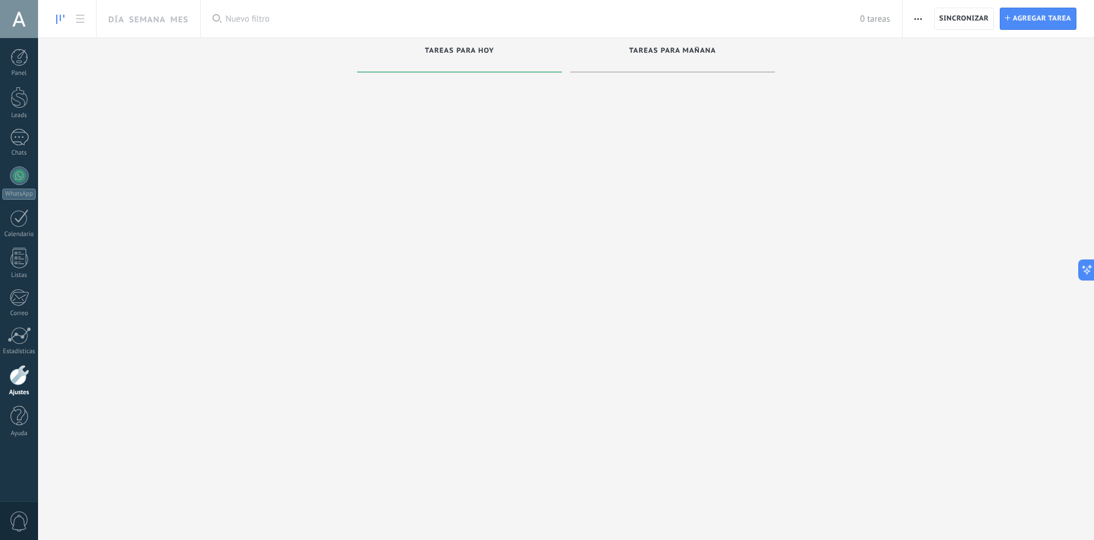
click at [16, 372] on div at bounding box center [19, 375] width 20 height 20
click at [19, 374] on div at bounding box center [19, 375] width 20 height 20
click at [650, 54] on span "Tareas para mañana" at bounding box center [672, 51] width 87 height 8
click at [14, 342] on div at bounding box center [19, 336] width 23 height 18
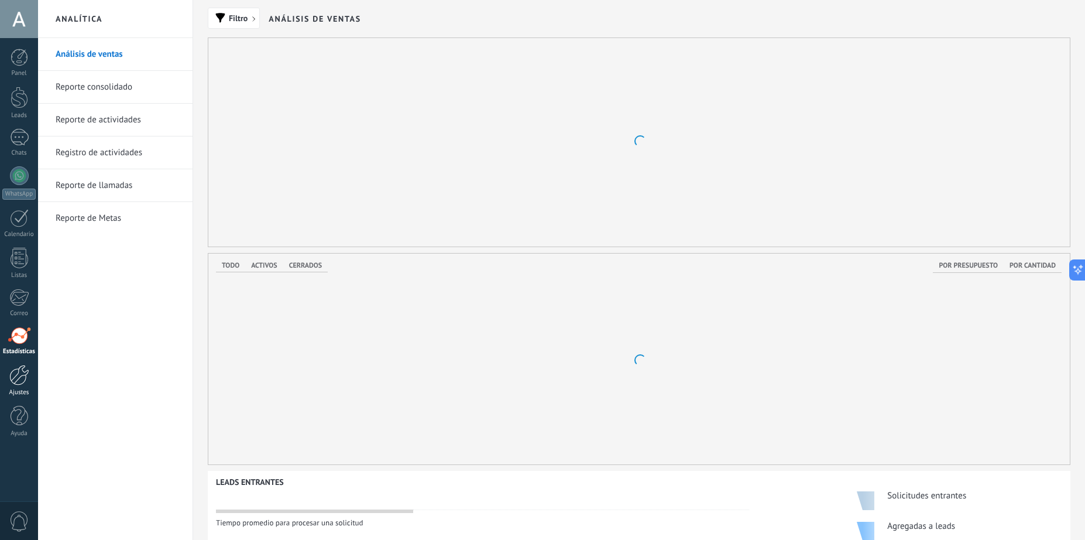
click at [18, 377] on div at bounding box center [19, 375] width 20 height 20
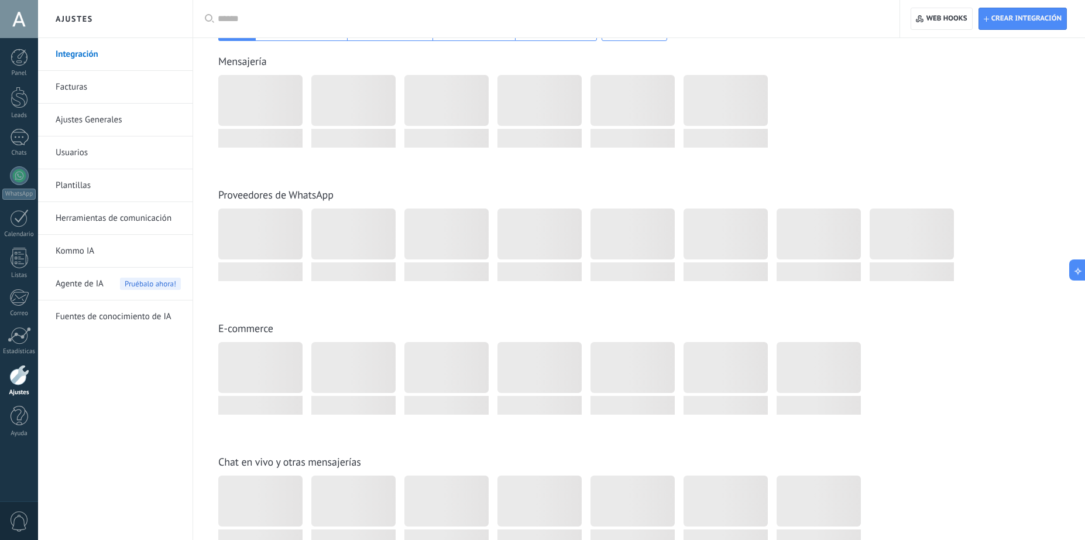
scroll to position [234, 0]
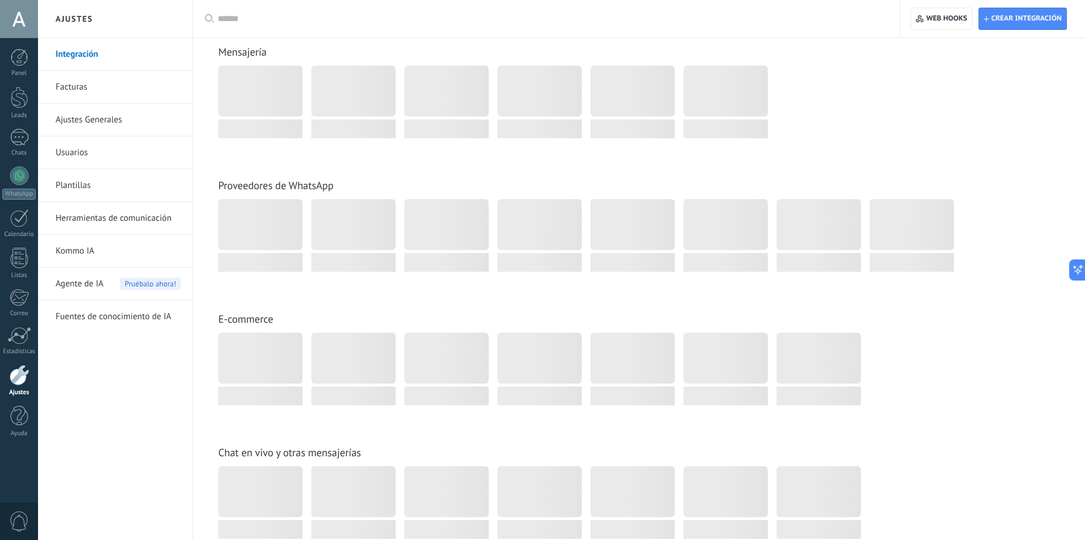
click at [85, 56] on link "Integración" at bounding box center [118, 54] width 125 height 33
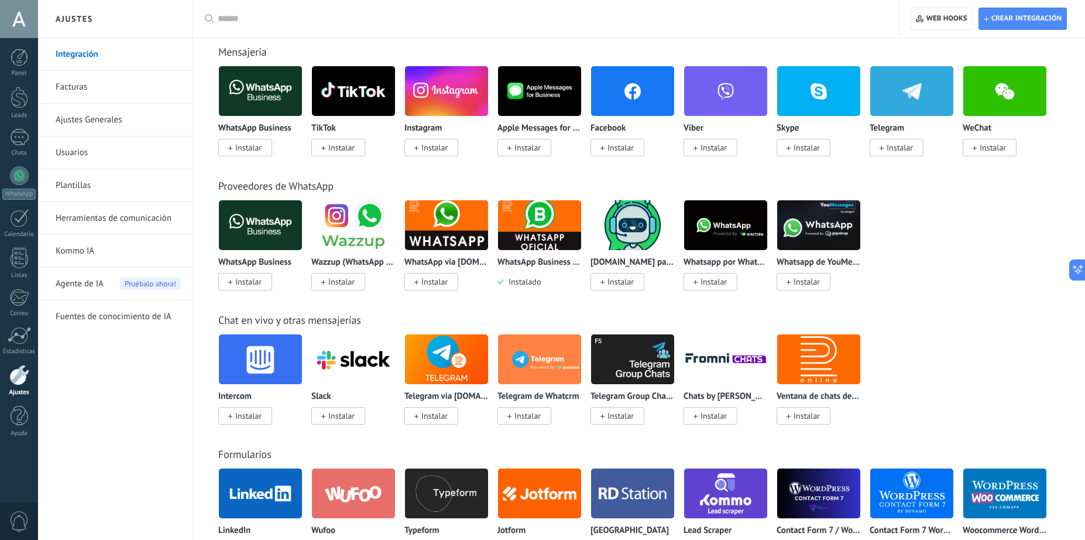
click at [515, 242] on img at bounding box center [539, 225] width 83 height 57
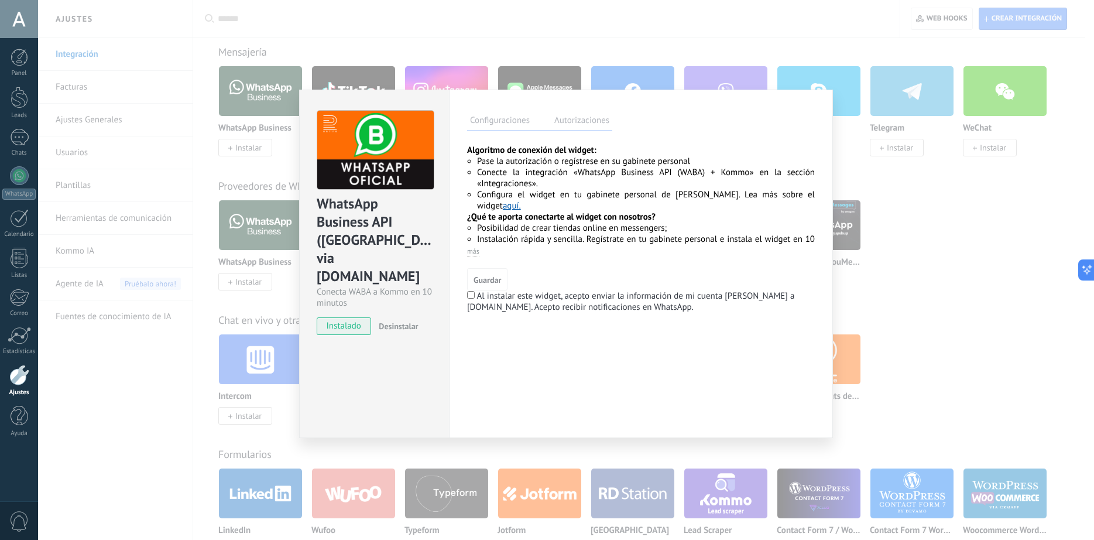
click at [521, 200] on link "aquí." at bounding box center [512, 205] width 18 height 11
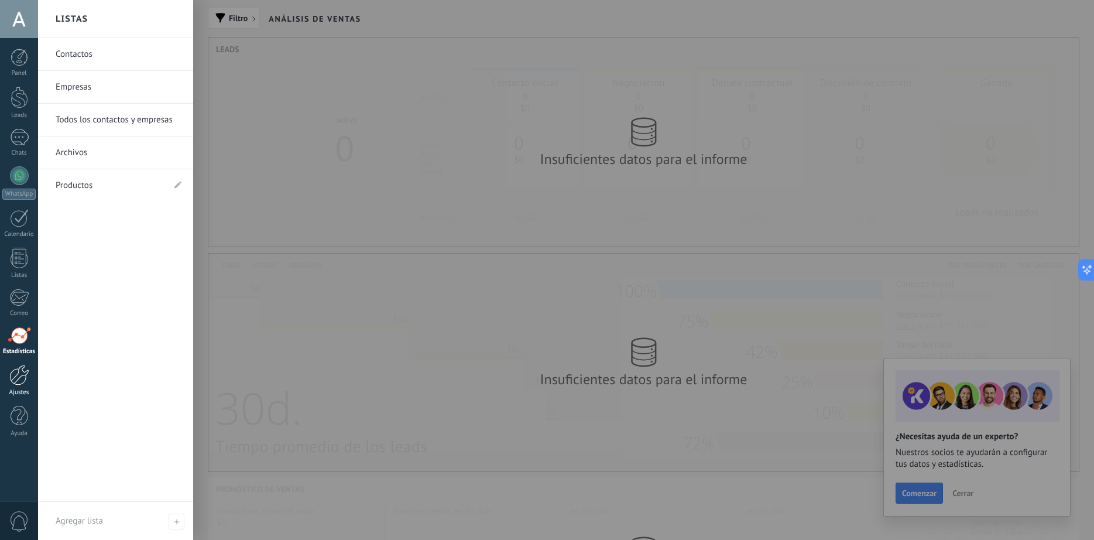
click at [22, 387] on link "Ajustes" at bounding box center [19, 381] width 38 height 32
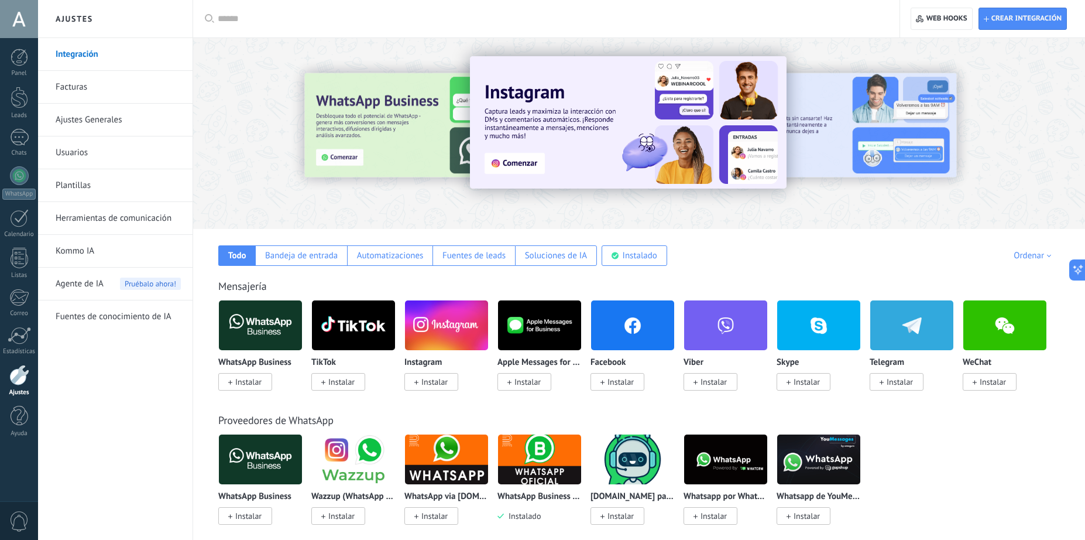
click at [21, 517] on span "0" at bounding box center [19, 521] width 20 height 20
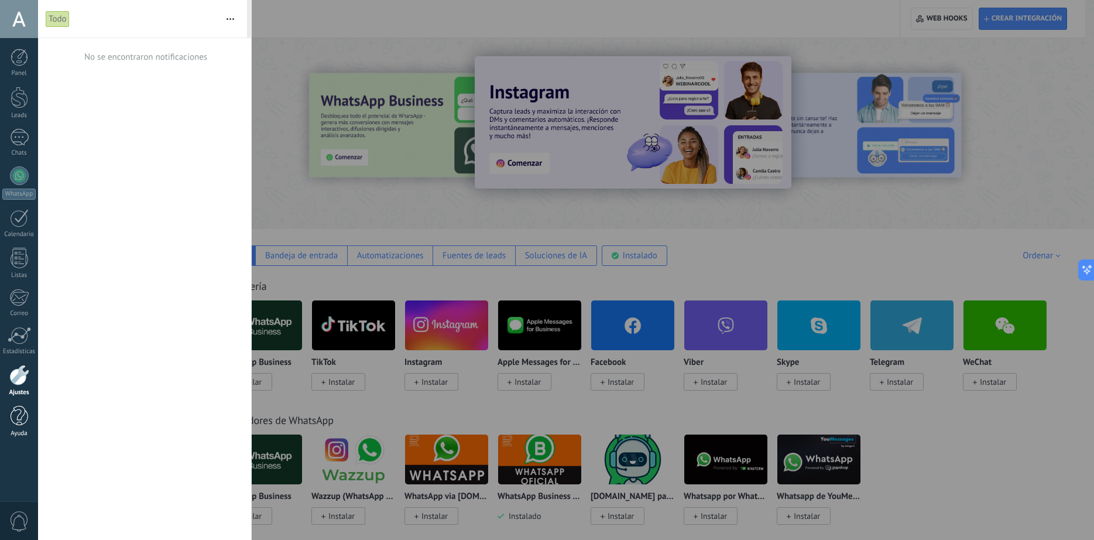
click at [15, 424] on div at bounding box center [20, 416] width 18 height 20
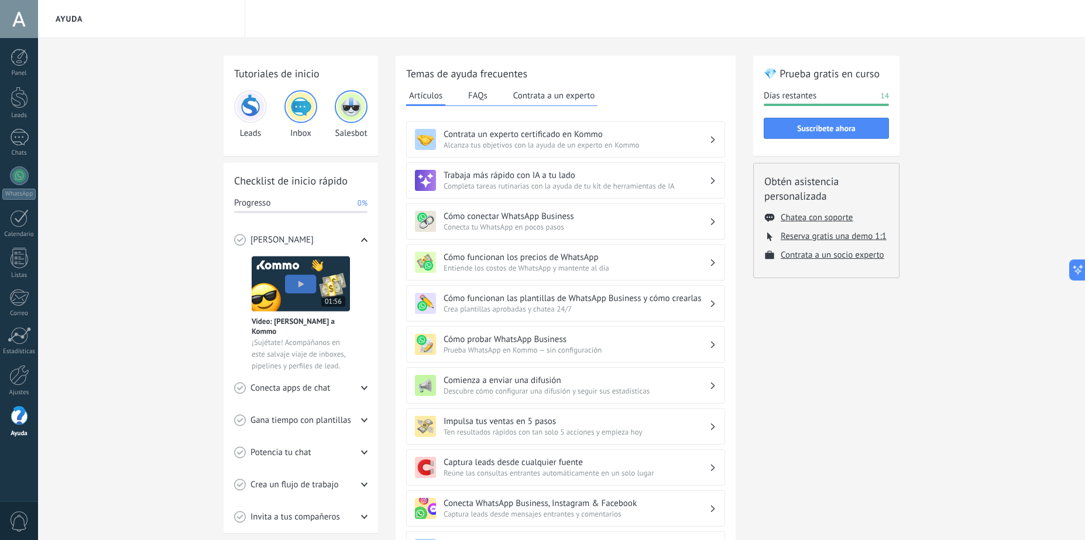
click at [18, 19] on div at bounding box center [19, 19] width 38 height 38
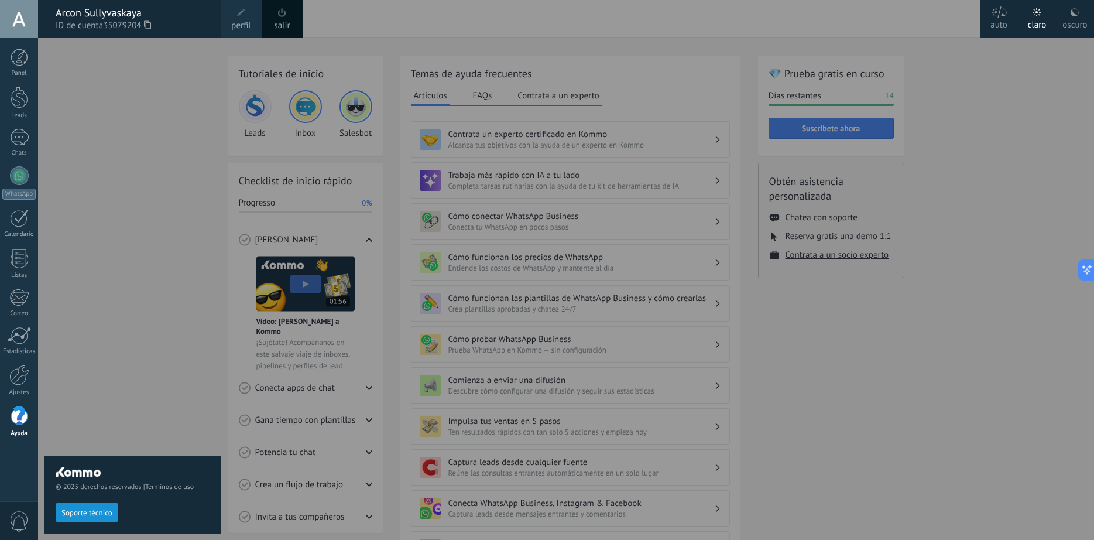
click at [1083, 14] on div "oscuro" at bounding box center [1074, 23] width 25 height 30
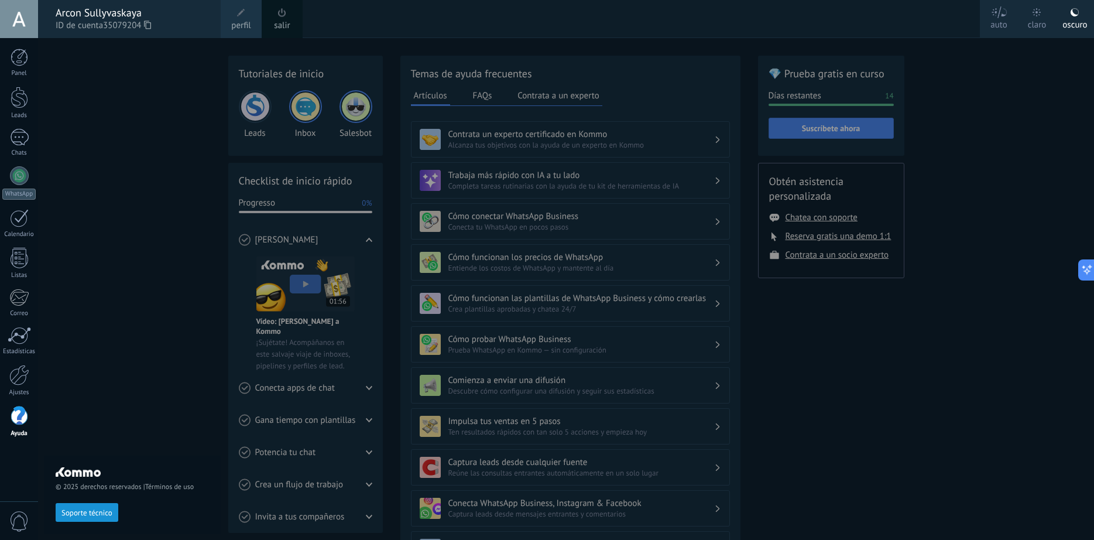
click at [241, 22] on span "perfil" at bounding box center [240, 25] width 19 height 13
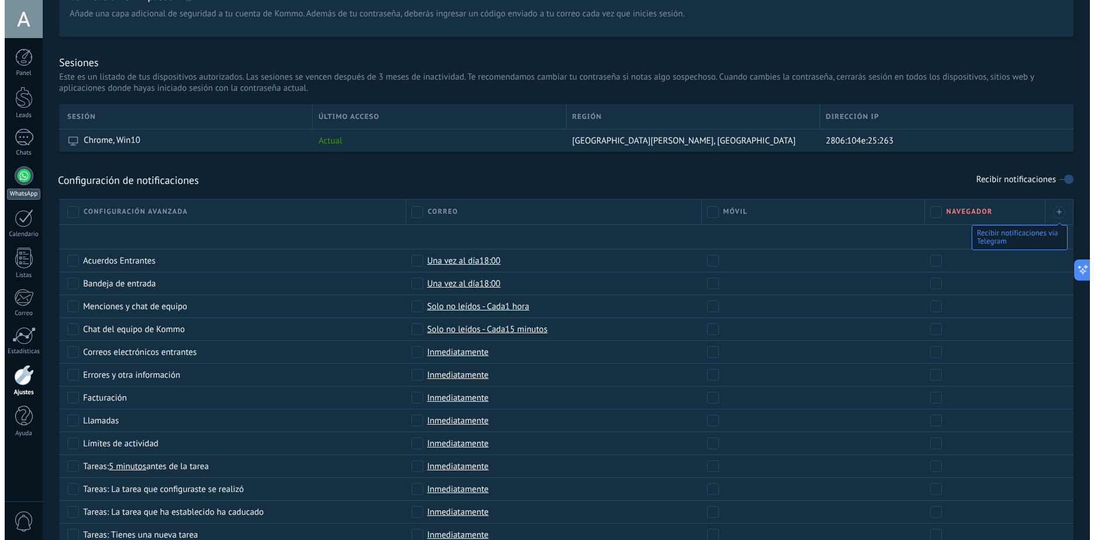
scroll to position [273, 0]
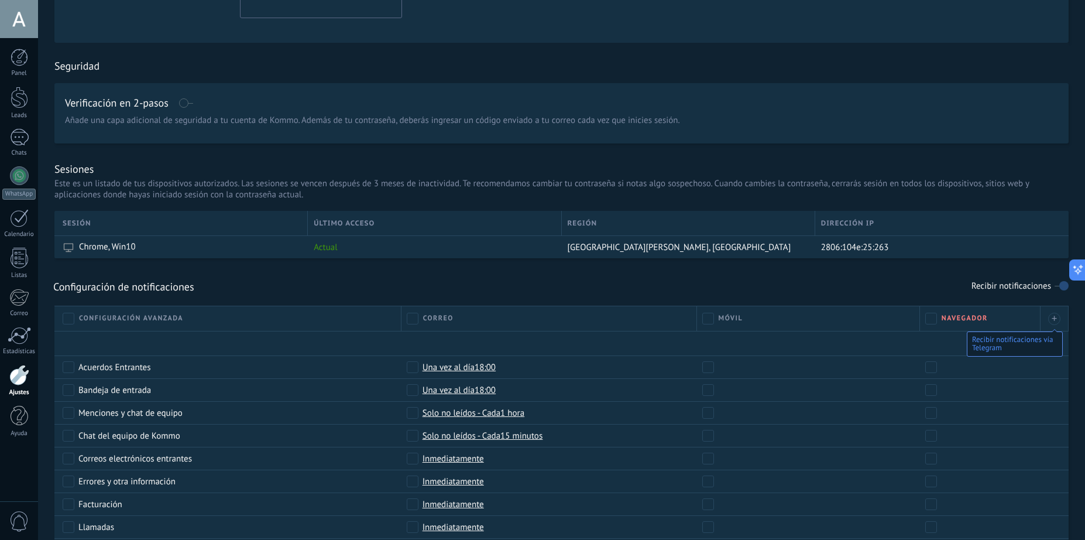
click at [17, 513] on span "0" at bounding box center [19, 521] width 20 height 20
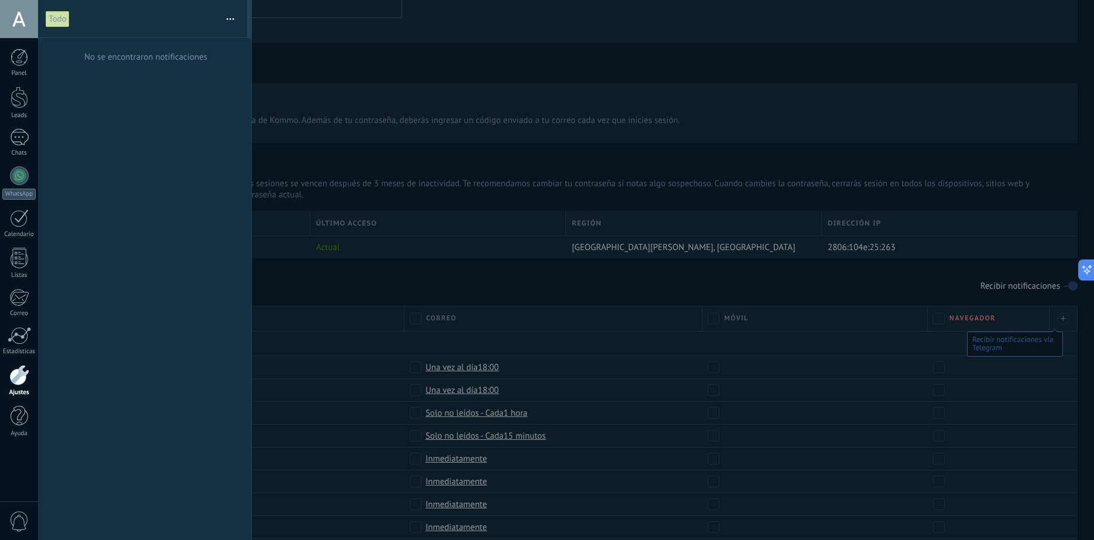
click at [24, 464] on div "Panel Leads Chats WhatsApp Clientes" at bounding box center [38, 270] width 76 height 464
click at [231, 17] on button "button" at bounding box center [230, 18] width 25 height 37
click at [26, 181] on div at bounding box center [19, 175] width 19 height 19
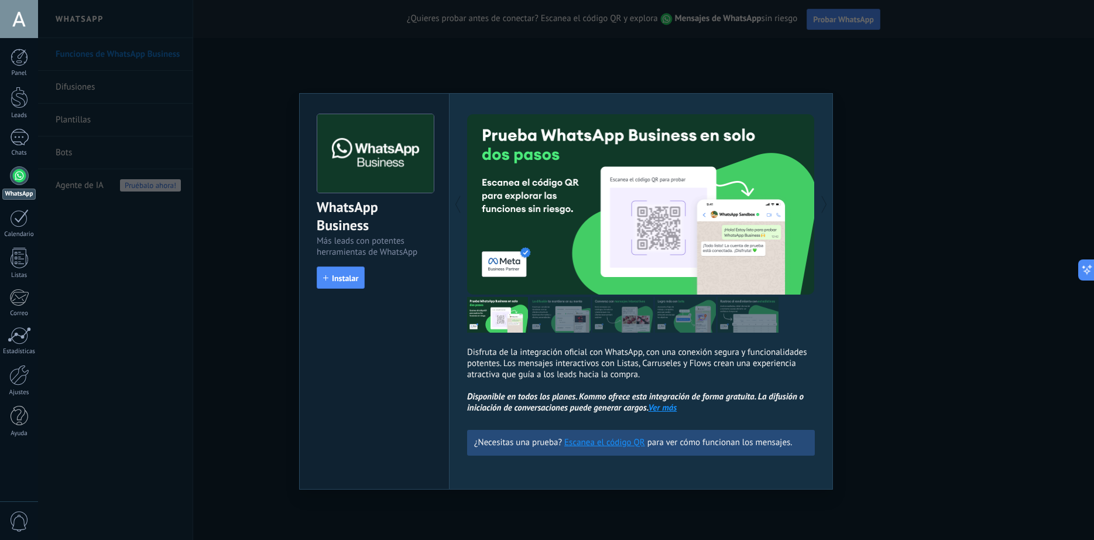
click at [922, 394] on div "WhatsApp Business Más leads con potentes herramientas de WhatsApp install Insta…" at bounding box center [566, 270] width 1056 height 540
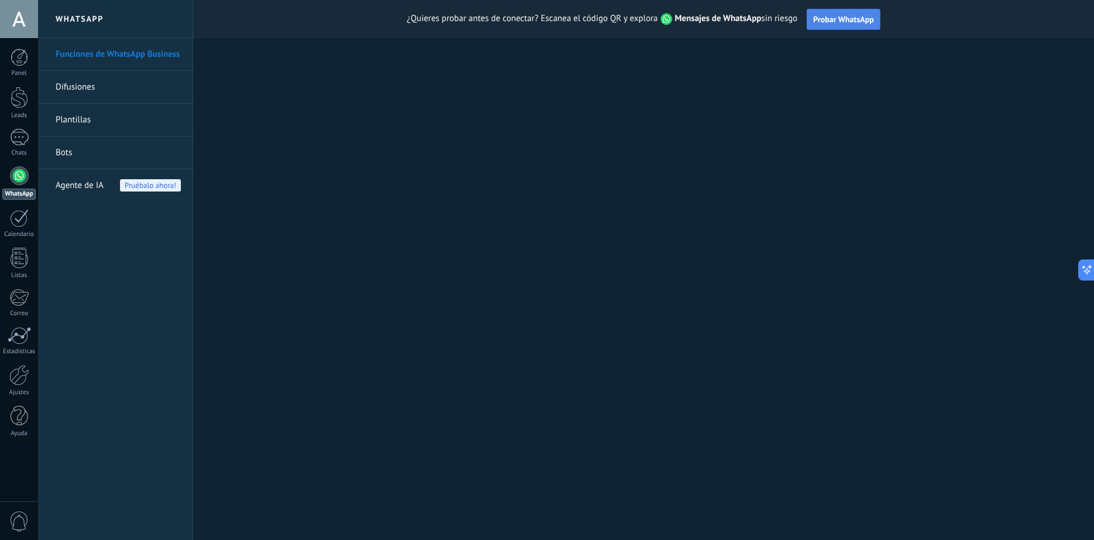
click at [846, 28] on button "Probar WhatsApp" at bounding box center [844, 19] width 74 height 21
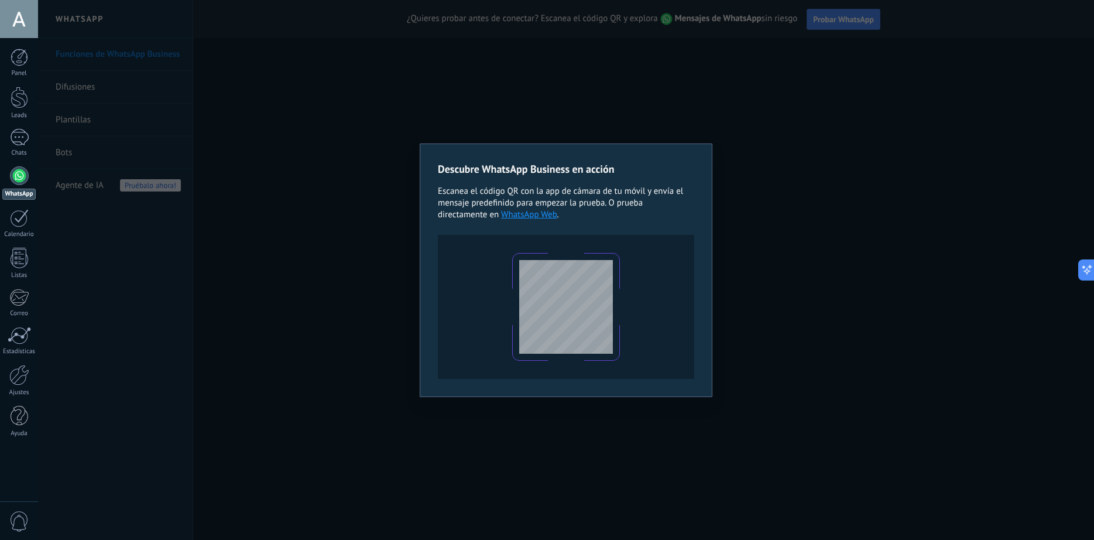
click at [907, 386] on div "Descubre WhatsApp Business en acción Escanea el código QR con la app de cámara …" at bounding box center [566, 270] width 1056 height 540
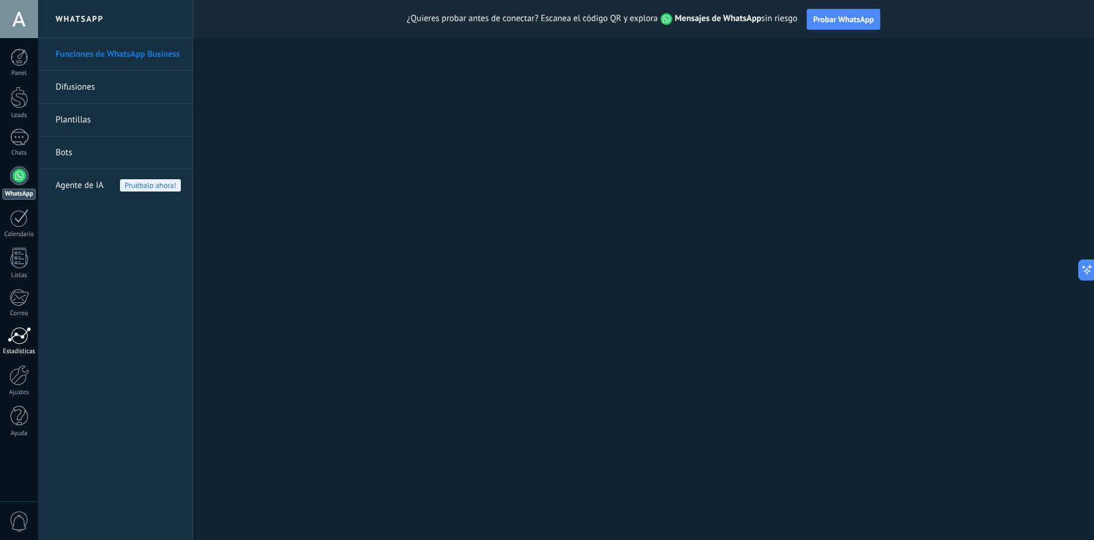
click at [11, 348] on div "Estadísticas" at bounding box center [19, 352] width 34 height 8
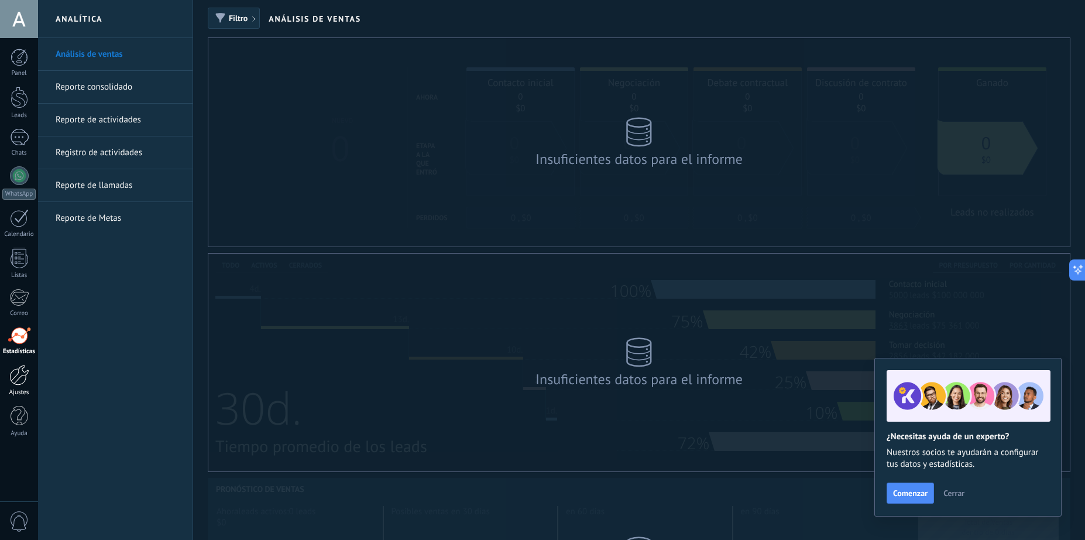
click at [20, 378] on div at bounding box center [19, 375] width 20 height 20
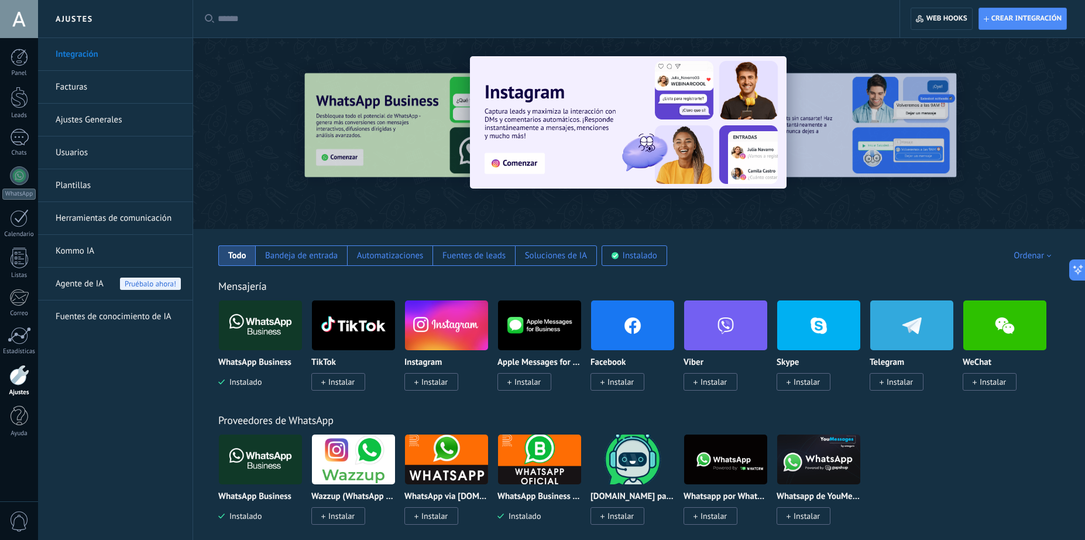
click at [102, 248] on link "Kommo IA" at bounding box center [118, 251] width 125 height 33
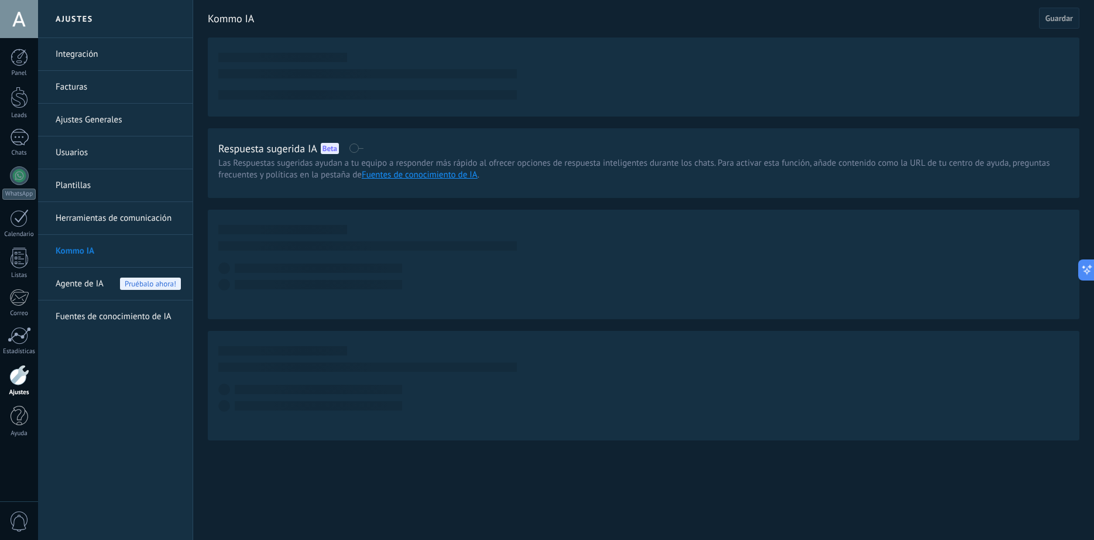
click at [117, 110] on link "Ajustes Generales" at bounding box center [118, 120] width 125 height 33
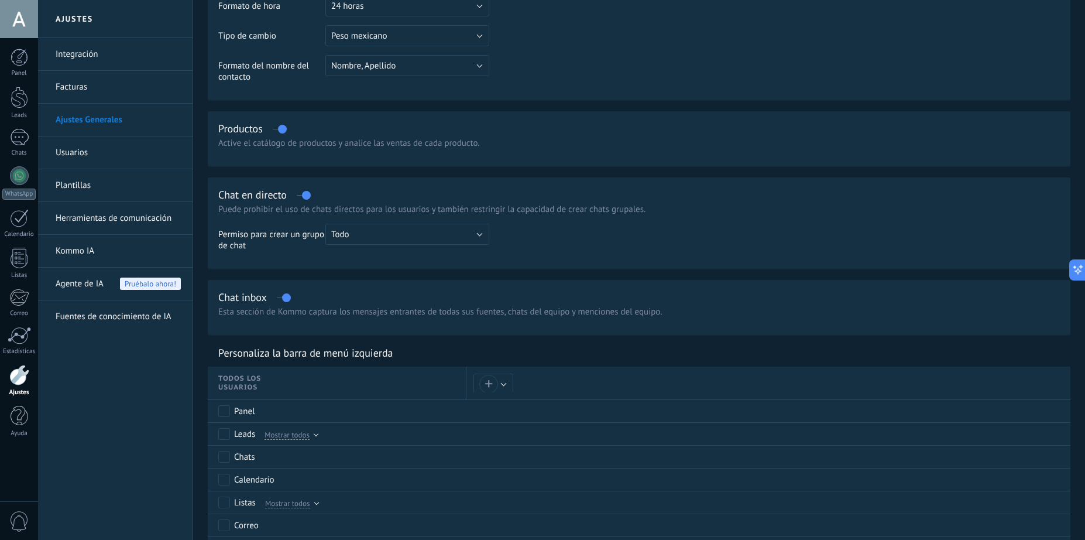
scroll to position [351, 0]
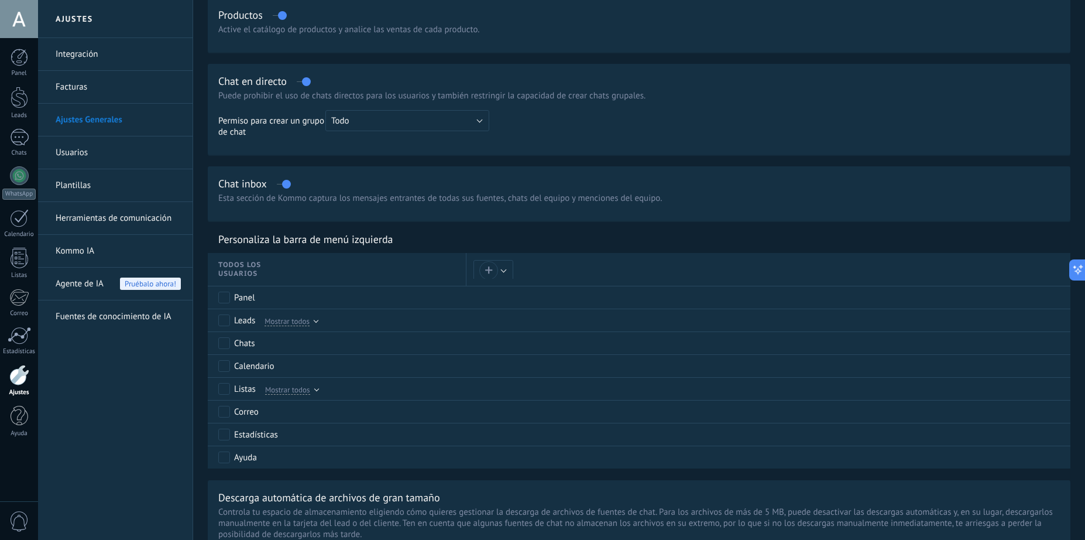
click at [143, 221] on link "Herramientas de comunicación" at bounding box center [118, 218] width 125 height 33
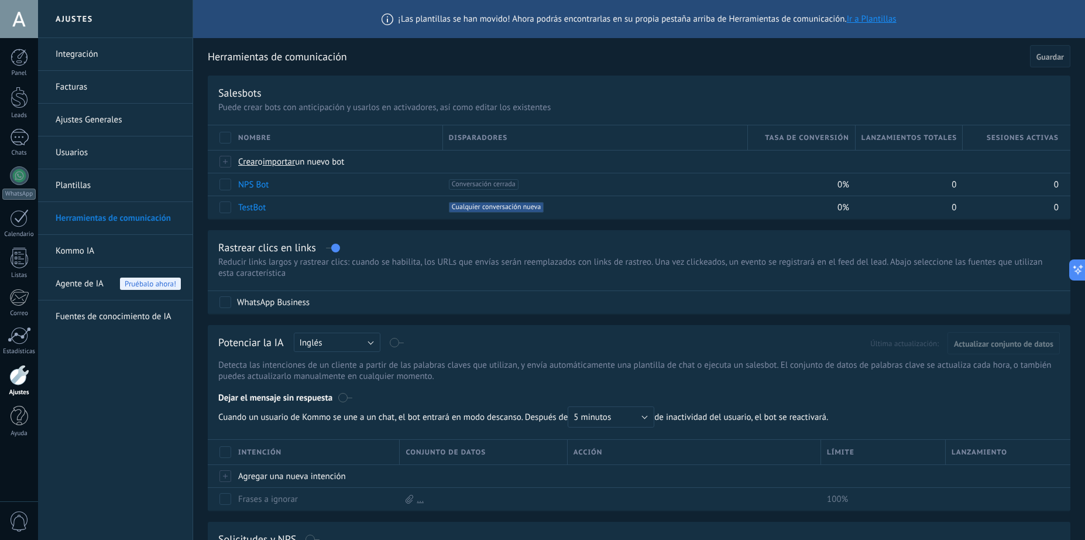
click at [99, 60] on link "Integración" at bounding box center [118, 54] width 125 height 33
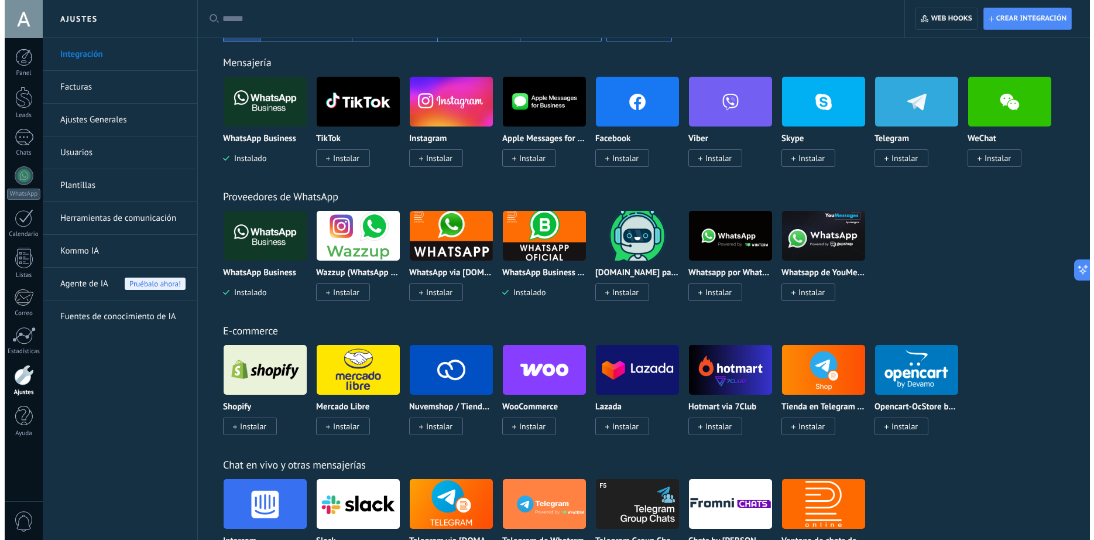
scroll to position [234, 0]
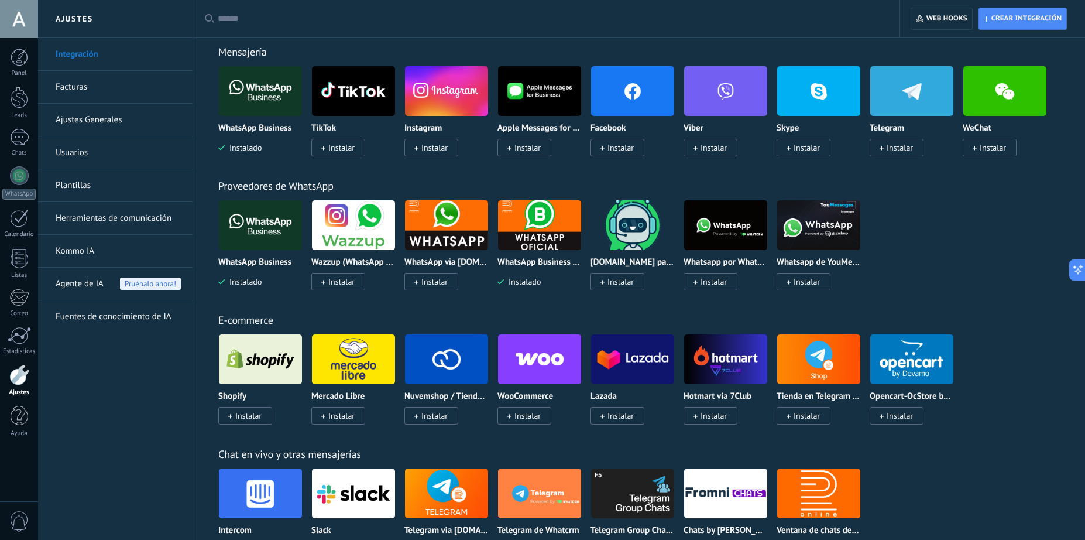
click at [520, 232] on img at bounding box center [539, 225] width 83 height 57
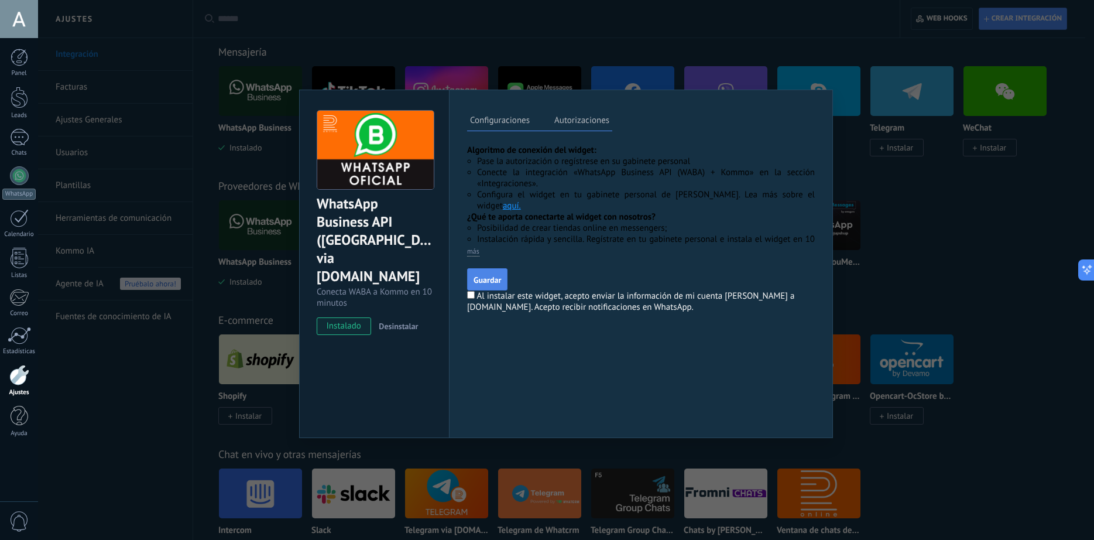
click at [496, 273] on button "Guardar" at bounding box center [487, 279] width 40 height 22
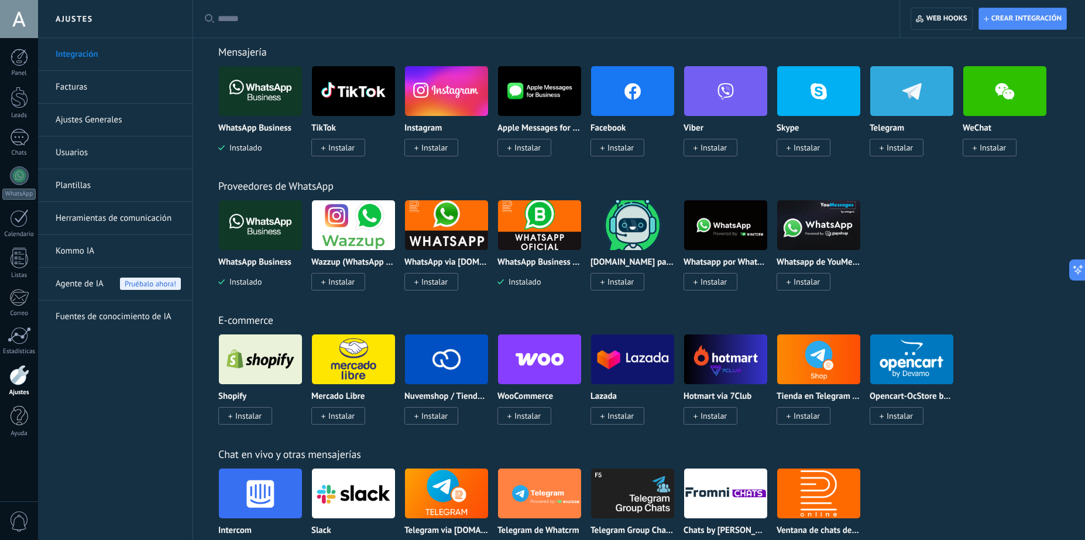
click at [528, 232] on img at bounding box center [539, 225] width 83 height 57
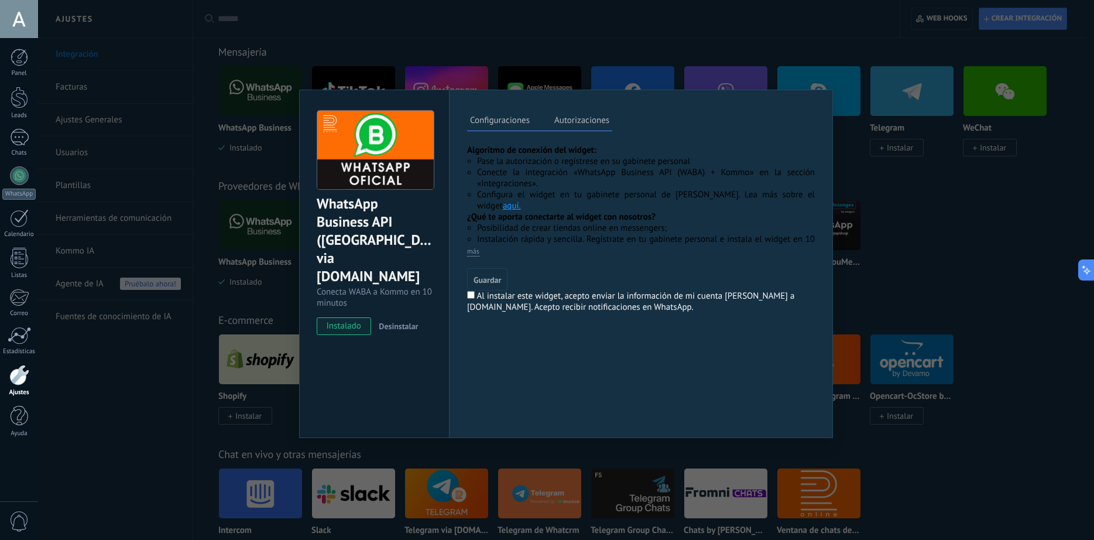
click at [521, 200] on link "aquí." at bounding box center [512, 205] width 18 height 11
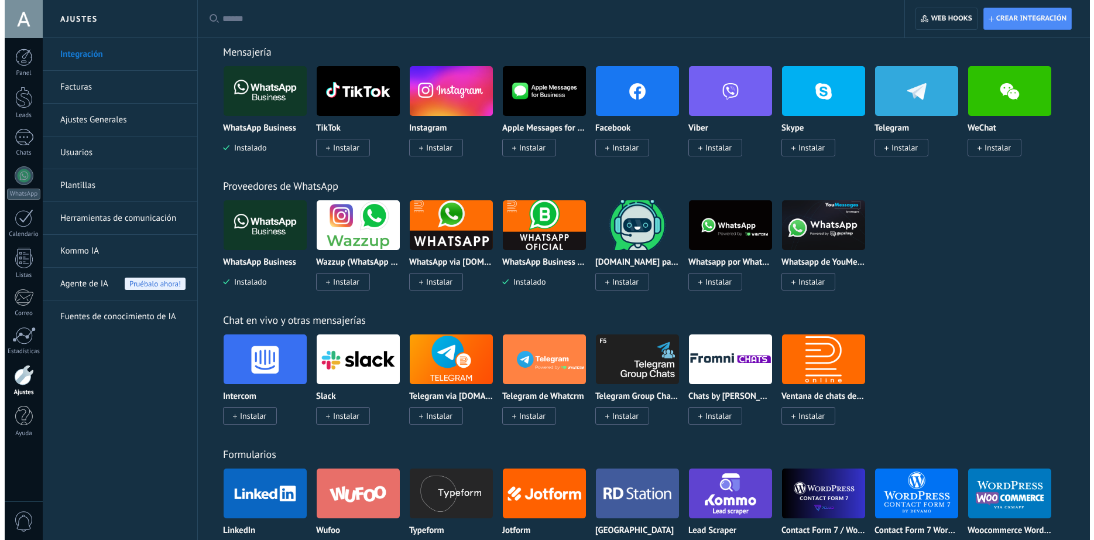
scroll to position [234, 0]
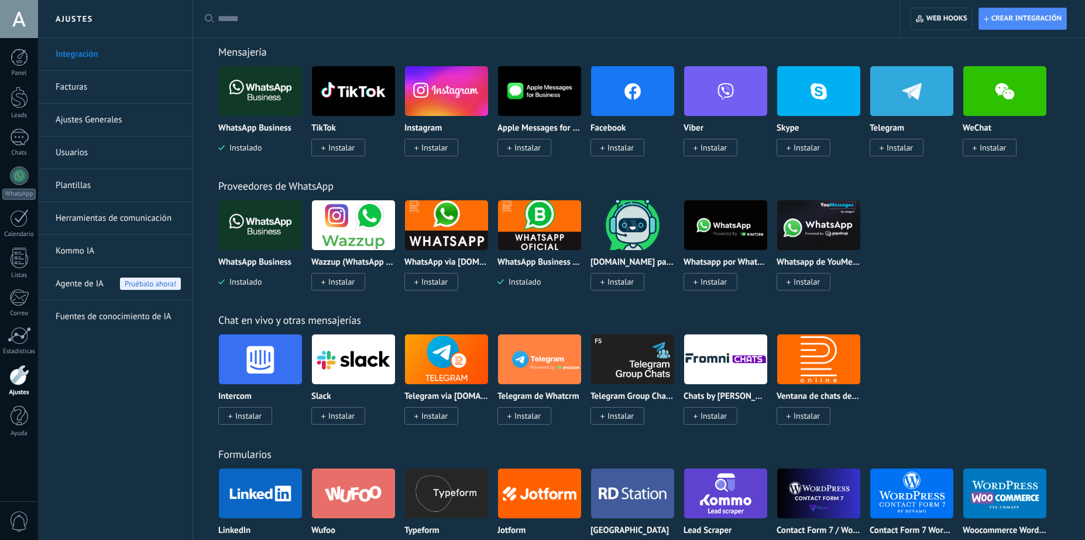
click at [547, 228] on img at bounding box center [539, 225] width 83 height 57
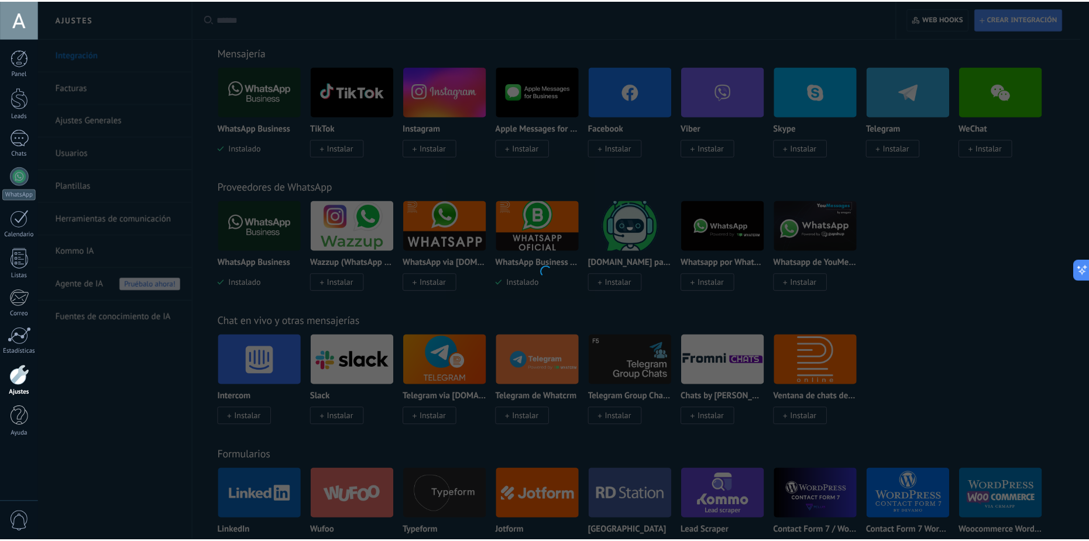
scroll to position [0, 0]
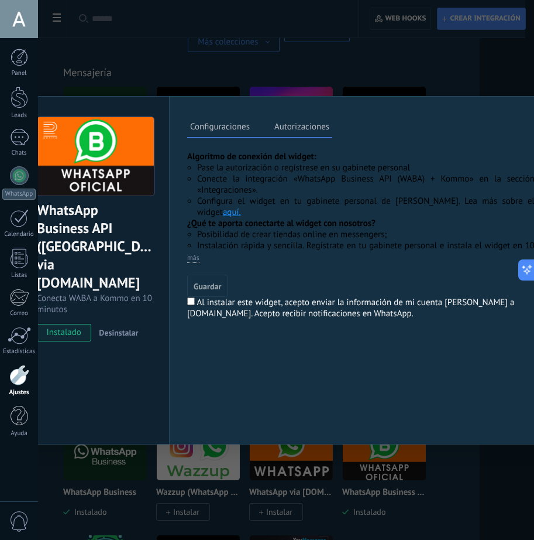
click at [472, 77] on div "WhatsApp Business API ([GEOGRAPHIC_DATA]) via [DOMAIN_NAME] Conecta WABA a Komm…" at bounding box center [286, 270] width 496 height 540
